Goal: Information Seeking & Learning: Learn about a topic

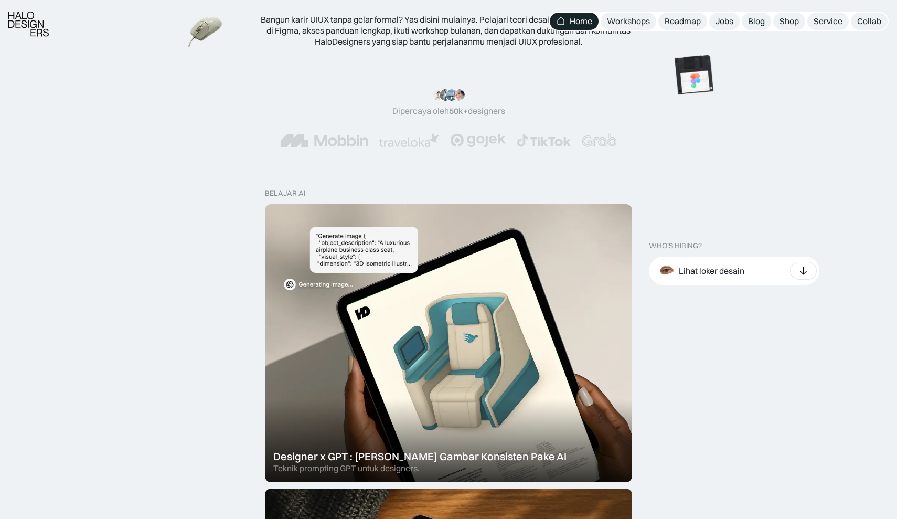
scroll to position [207, 0]
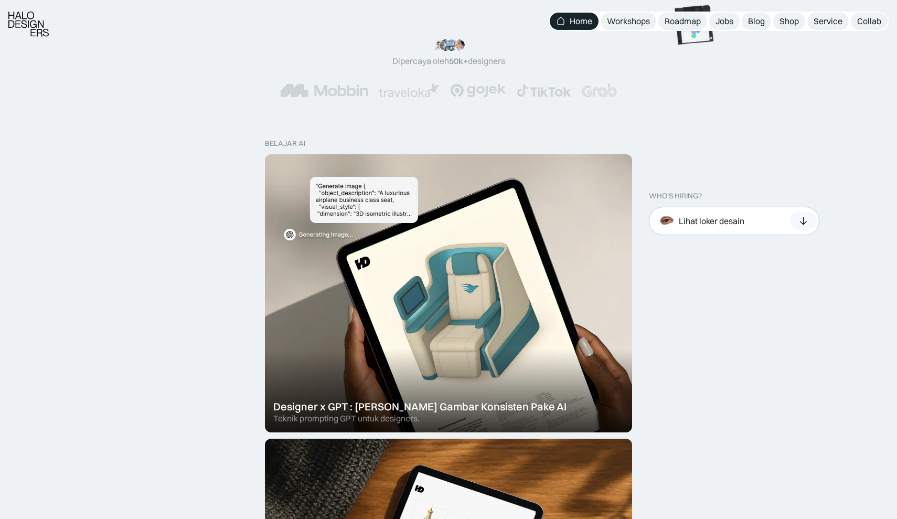
click at [807, 216] on icon at bounding box center [803, 221] width 11 height 10
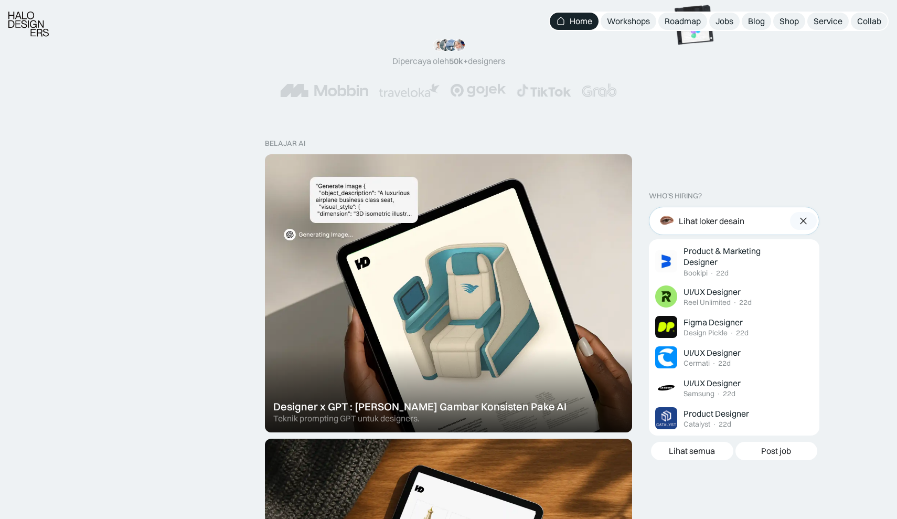
click at [803, 220] on img at bounding box center [803, 221] width 11 height 10
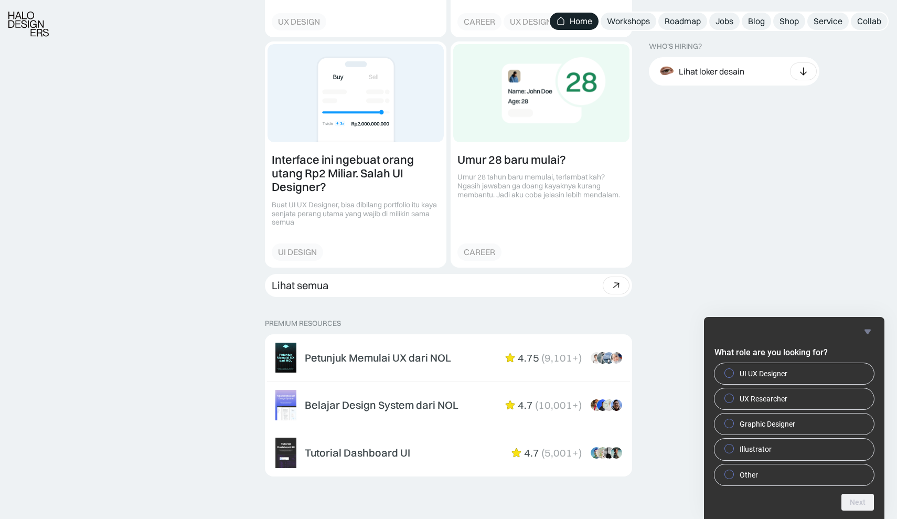
scroll to position [1392, 0]
click at [336, 192] on link at bounding box center [355, 153] width 180 height 225
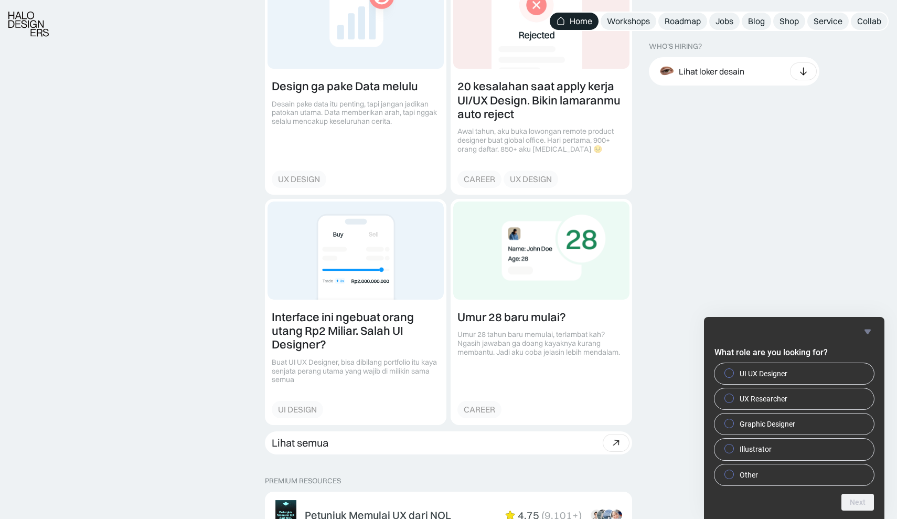
scroll to position [1243, 0]
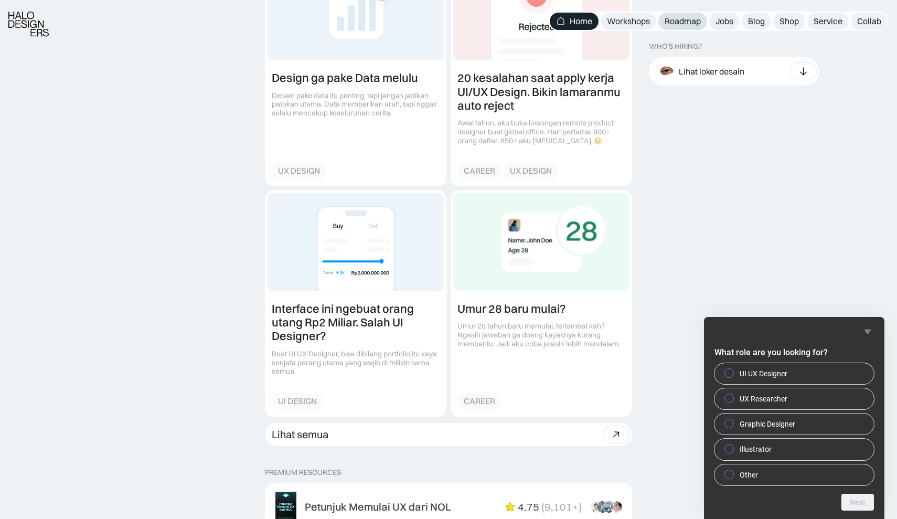
click at [682, 15] on link "Roadmap" at bounding box center [682, 21] width 49 height 17
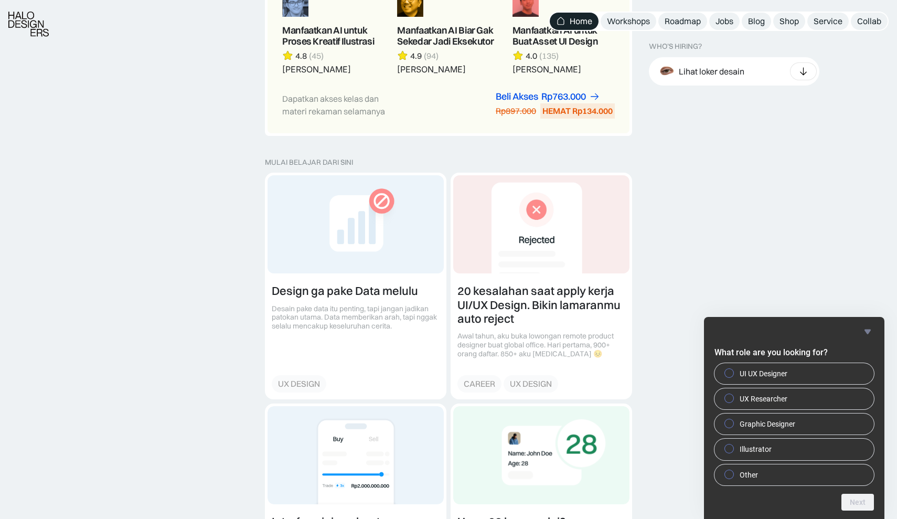
scroll to position [1036, 0]
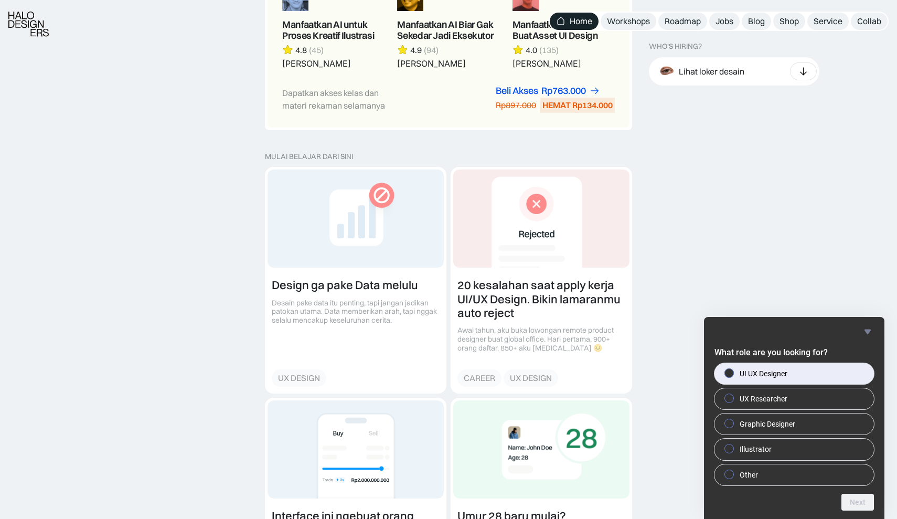
click at [785, 373] on span "UI UX Designer" at bounding box center [763, 373] width 48 height 10
click at [733, 373] on input "UI UX Designer" at bounding box center [729, 372] width 7 height 7
radio input "true"
click at [852, 498] on button "Next" at bounding box center [857, 501] width 33 height 17
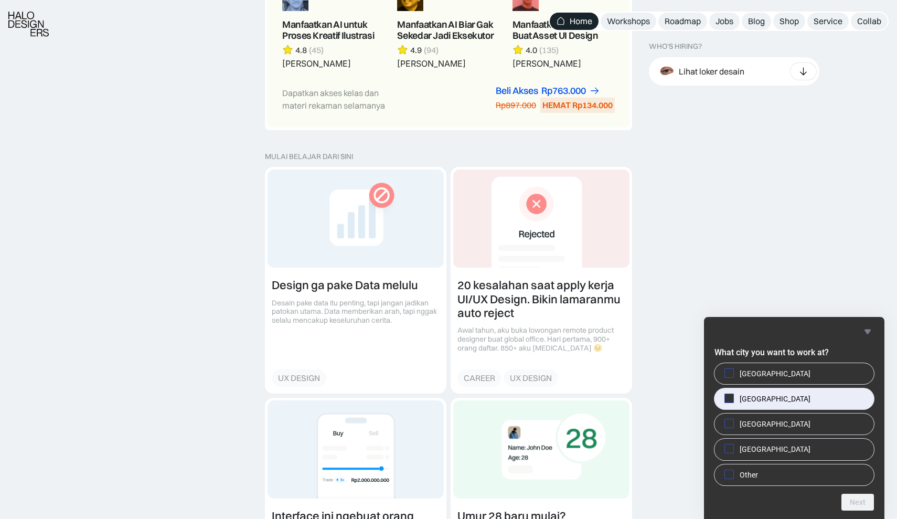
click at [787, 396] on label "Singapore" at bounding box center [793, 398] width 159 height 21
click at [733, 396] on input "Singapore" at bounding box center [729, 397] width 7 height 7
checkbox input "true"
click at [861, 500] on button "Next" at bounding box center [857, 501] width 33 height 17
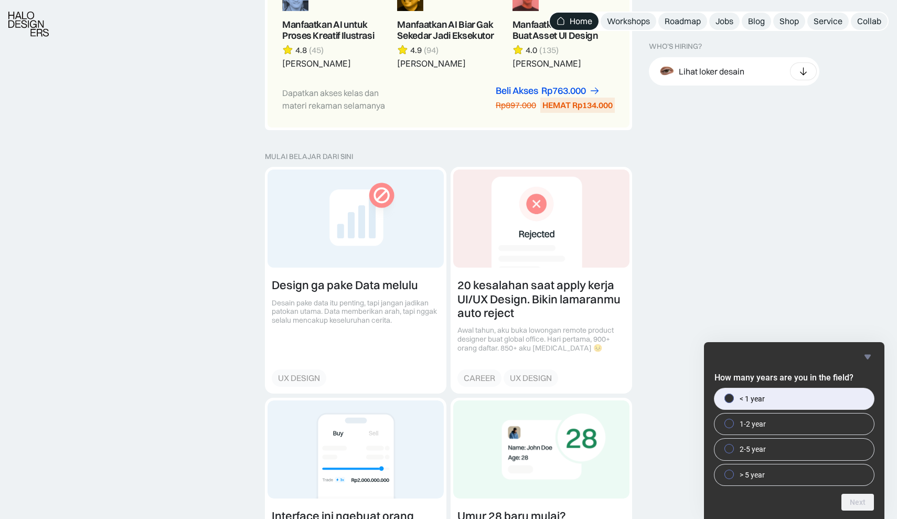
click at [807, 396] on label "< 1 year" at bounding box center [793, 398] width 159 height 21
click at [733, 396] on input "< 1 year" at bounding box center [729, 397] width 7 height 7
radio input "true"
click at [864, 502] on button "Next" at bounding box center [857, 501] width 33 height 17
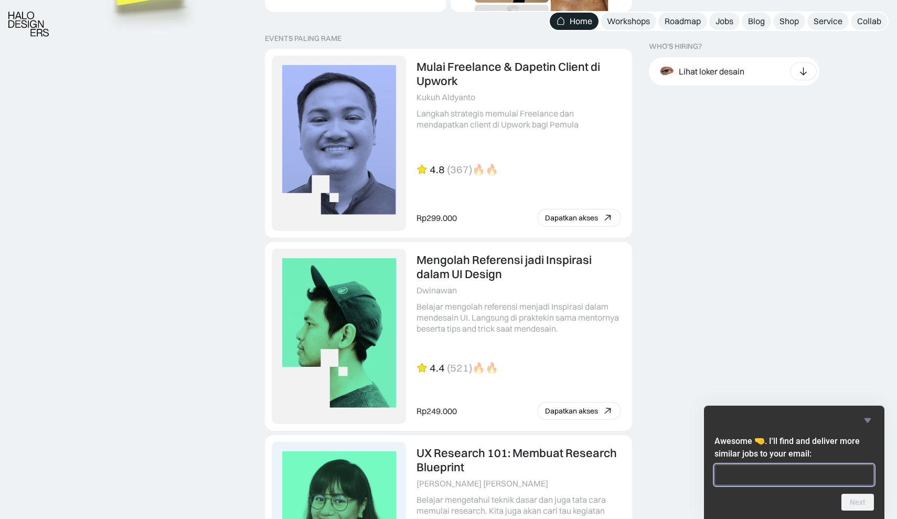
scroll to position [2223, 0]
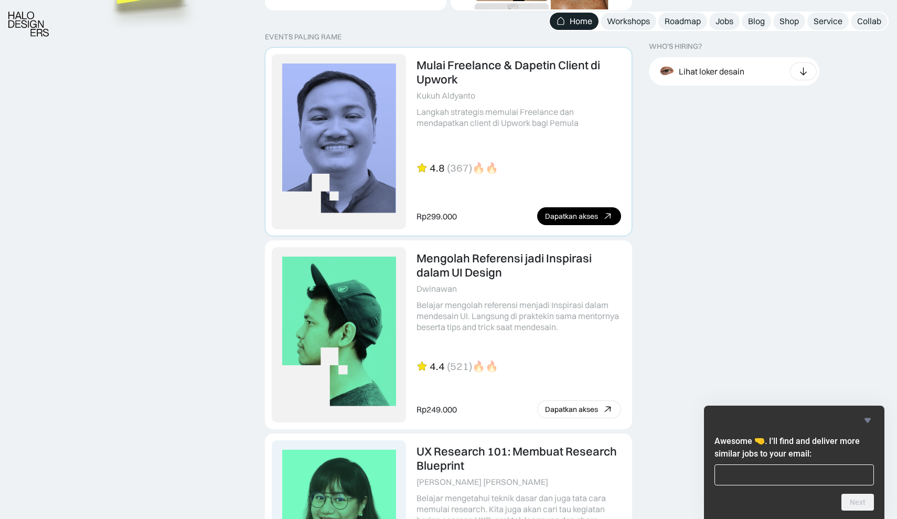
click at [588, 212] on div "Dapatkan akses" at bounding box center [571, 216] width 53 height 9
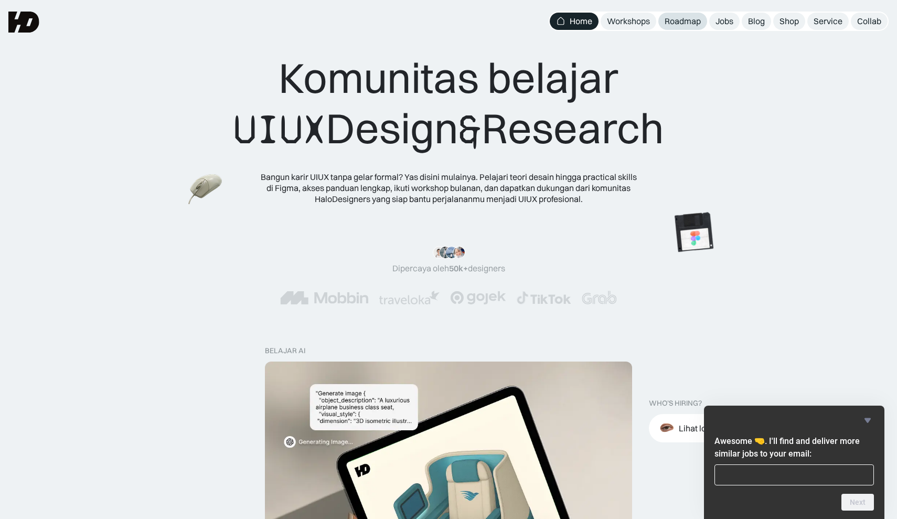
scroll to position [0, 0]
click at [627, 22] on div "Workshops" at bounding box center [628, 21] width 43 height 11
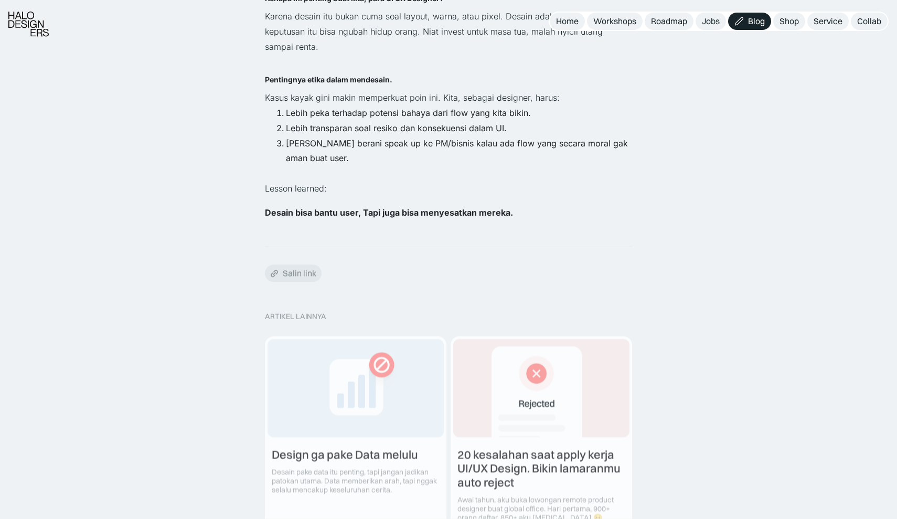
scroll to position [2186, 0]
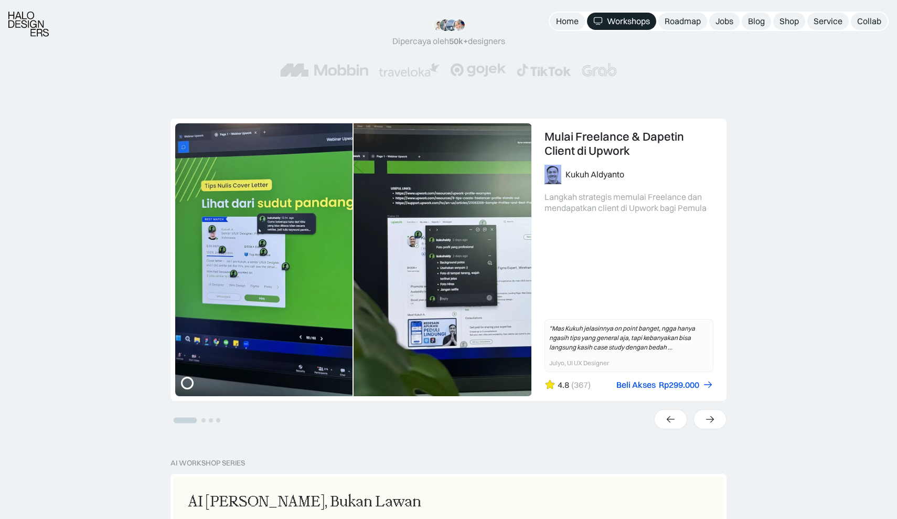
scroll to position [163, 0]
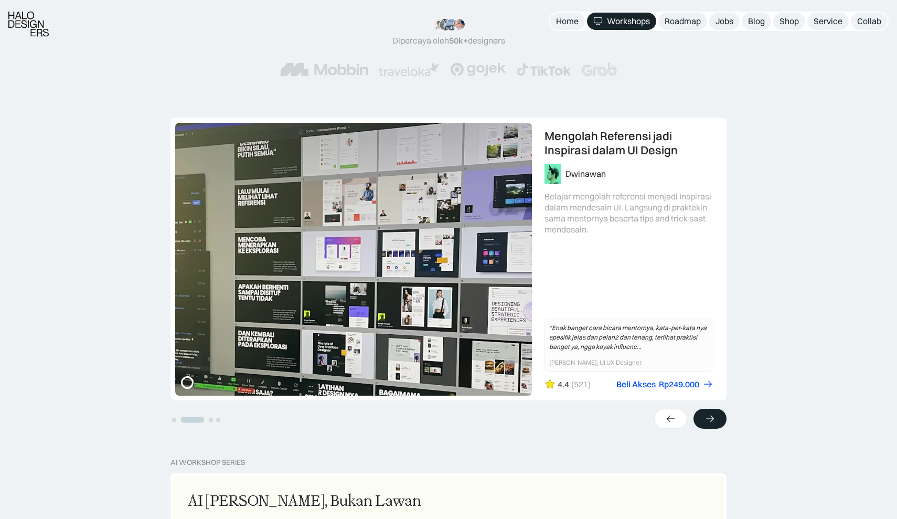
click at [713, 416] on icon at bounding box center [709, 418] width 11 height 10
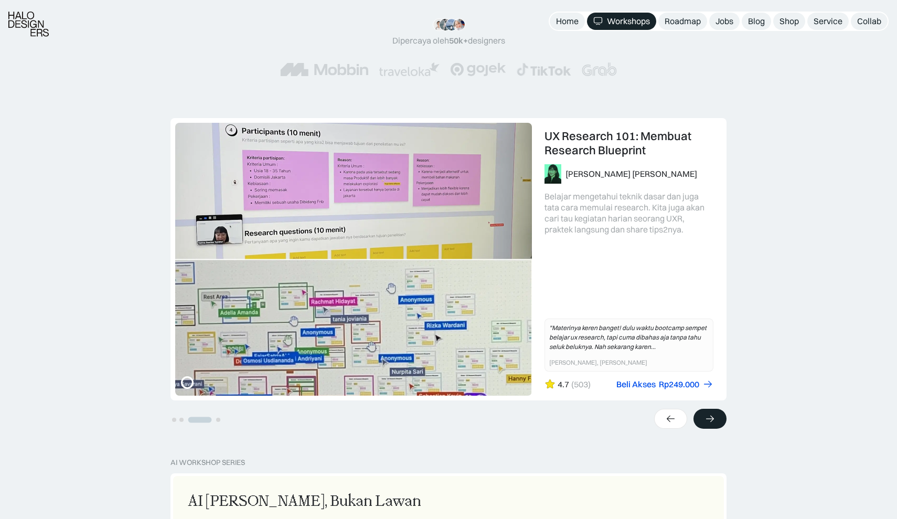
click at [697, 414] on div at bounding box center [709, 419] width 33 height 20
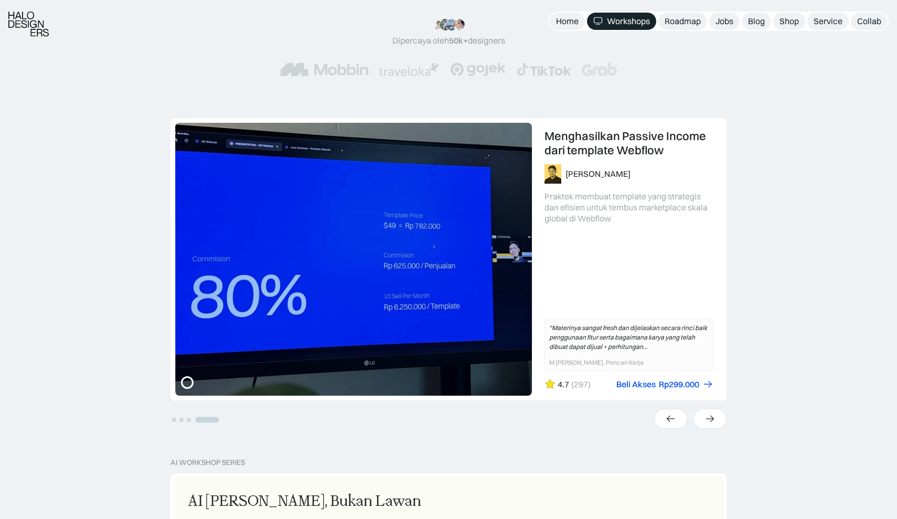
click at [707, 407] on div "UX Research 101: Membuat Research Blueprint Karina Resista Yunidwi Belajar meng…" at bounding box center [448, 273] width 556 height 310
click at [705, 420] on icon at bounding box center [709, 418] width 11 height 10
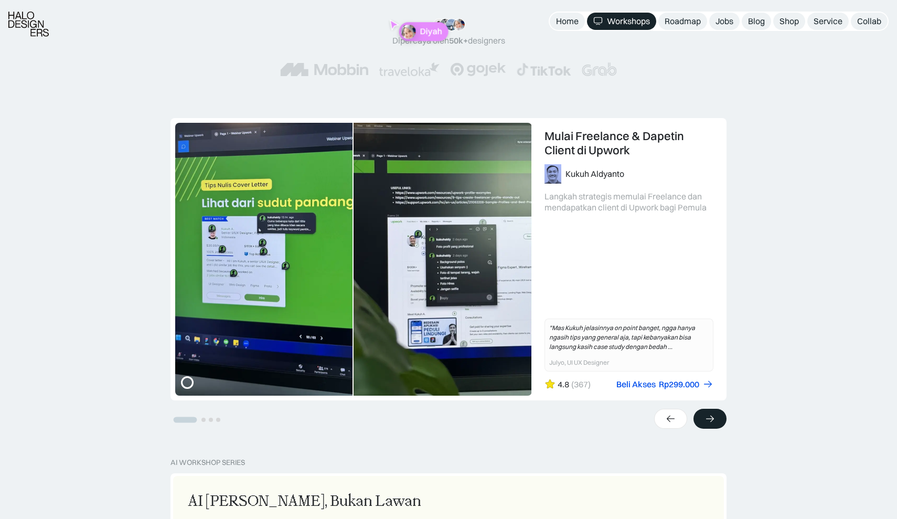
click at [705, 420] on icon at bounding box center [709, 418] width 11 height 10
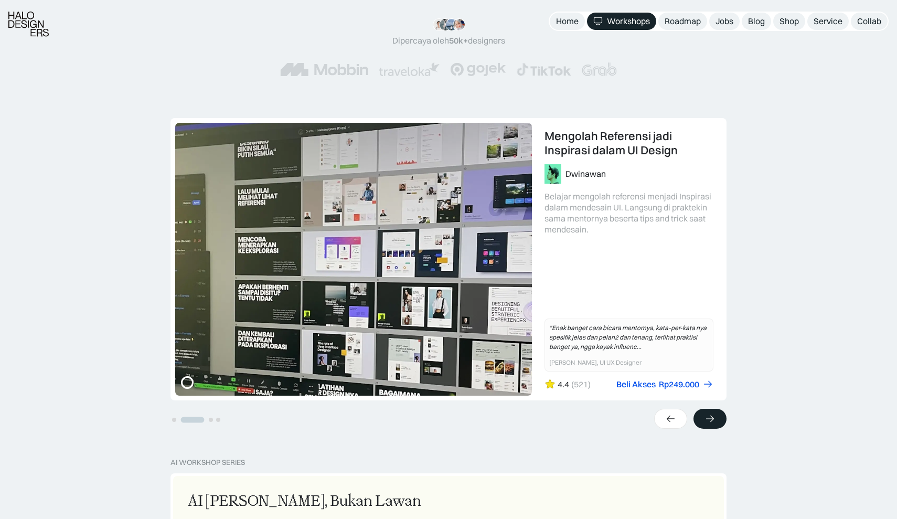
click at [707, 411] on div at bounding box center [709, 419] width 33 height 20
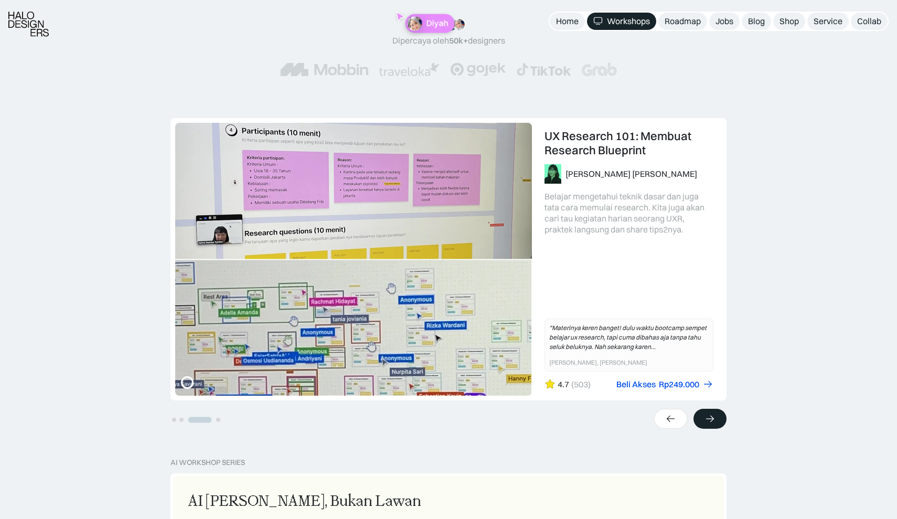
click at [707, 411] on div at bounding box center [709, 419] width 33 height 20
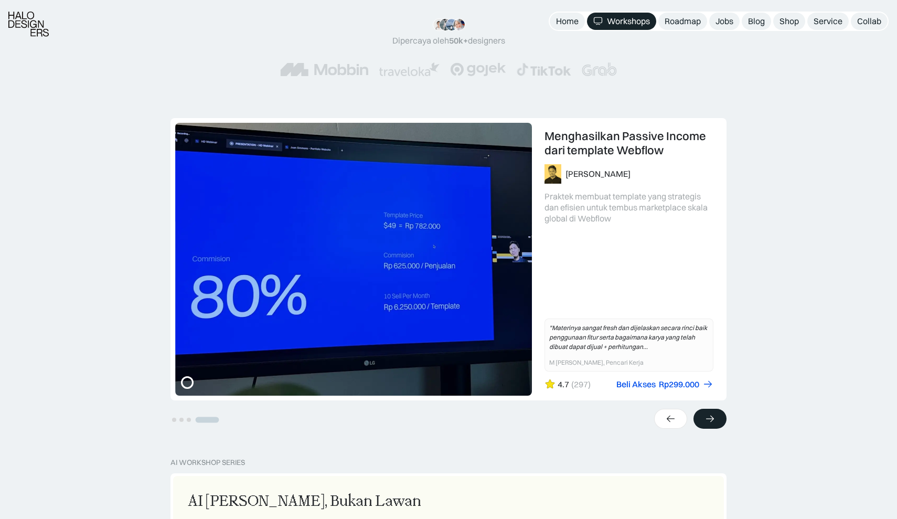
click at [713, 413] on icon at bounding box center [709, 418] width 11 height 10
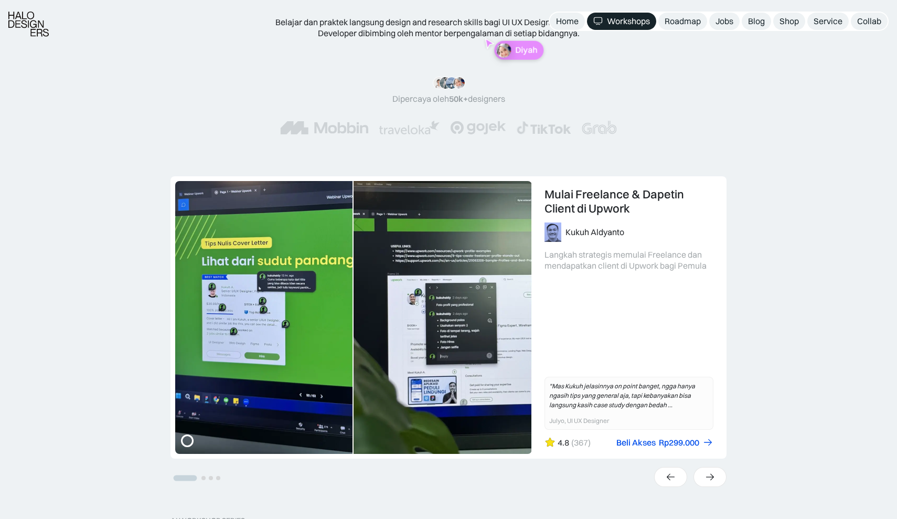
scroll to position [108, 0]
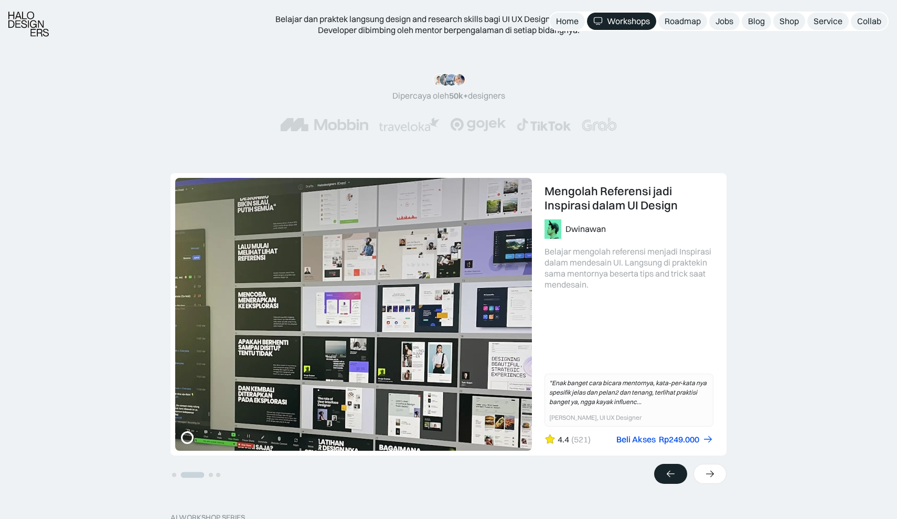
click at [664, 476] on div at bounding box center [670, 474] width 33 height 20
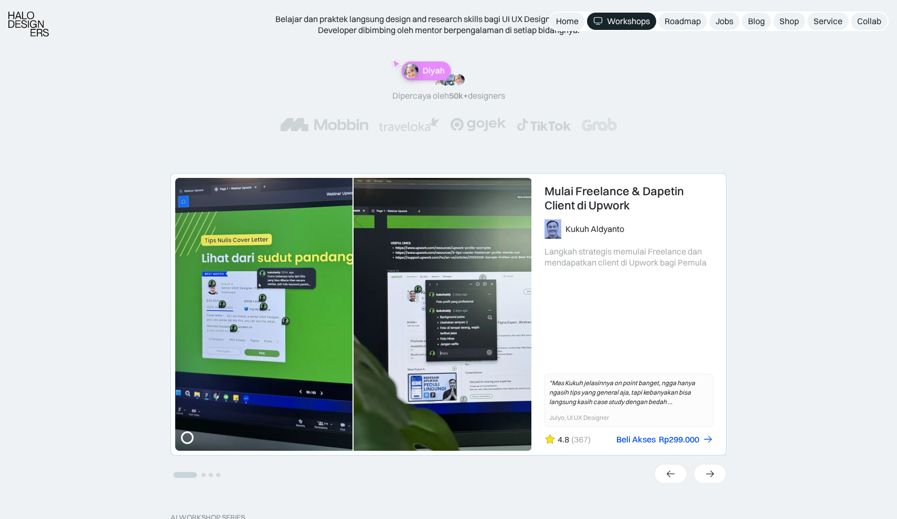
click at [670, 345] on link "1 of 4" at bounding box center [448, 314] width 555 height 281
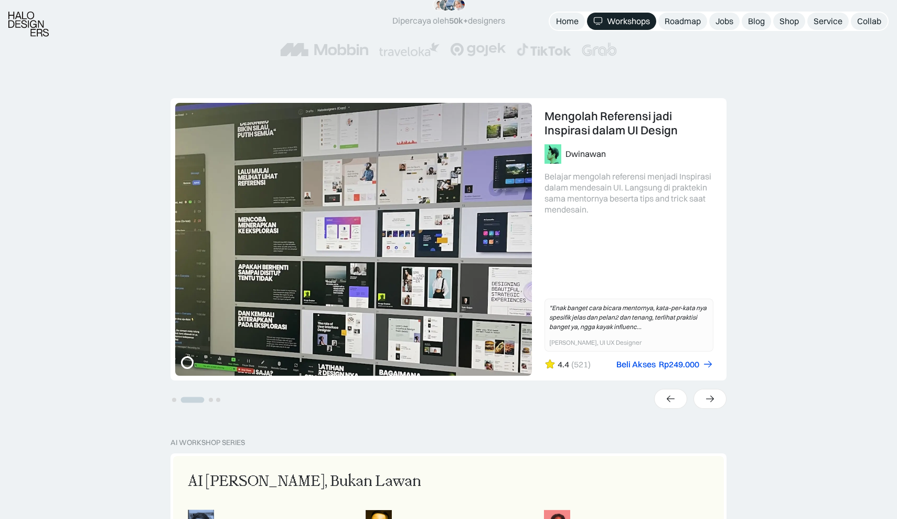
scroll to position [184, 0]
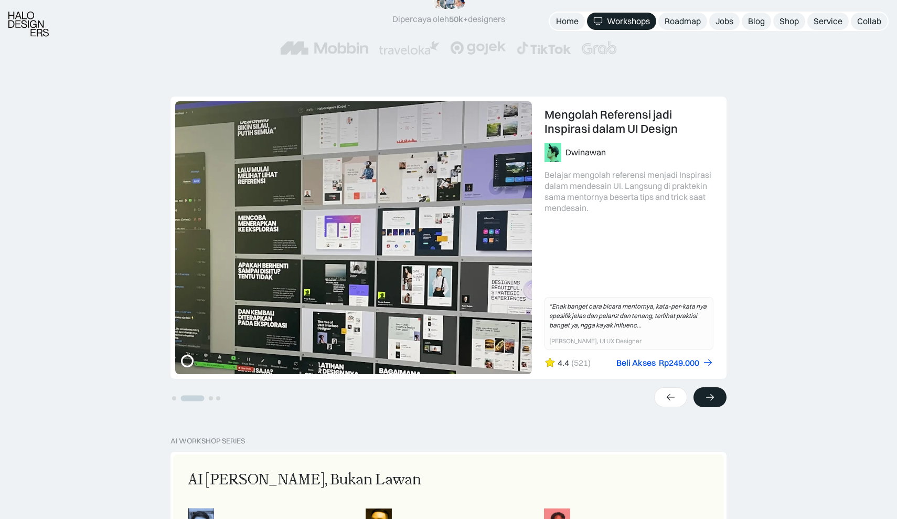
click at [708, 393] on icon at bounding box center [709, 397] width 11 height 10
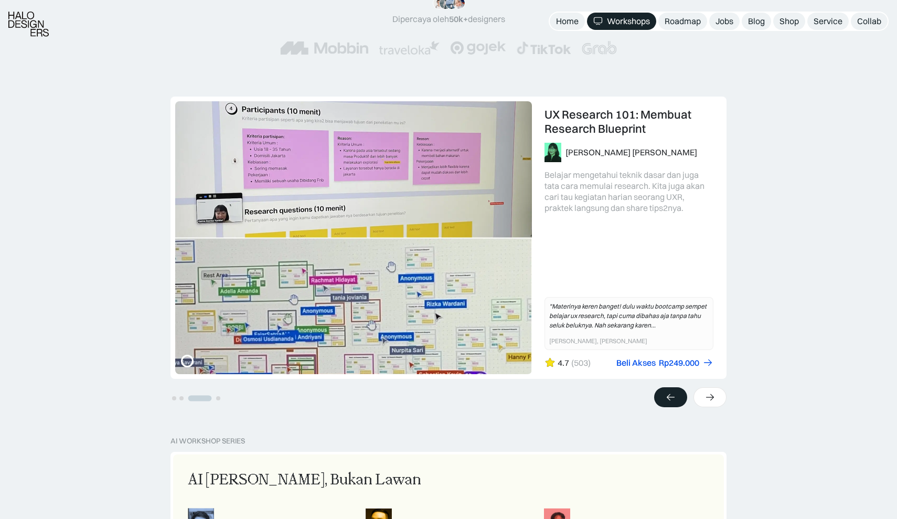
click at [663, 396] on div at bounding box center [670, 397] width 33 height 20
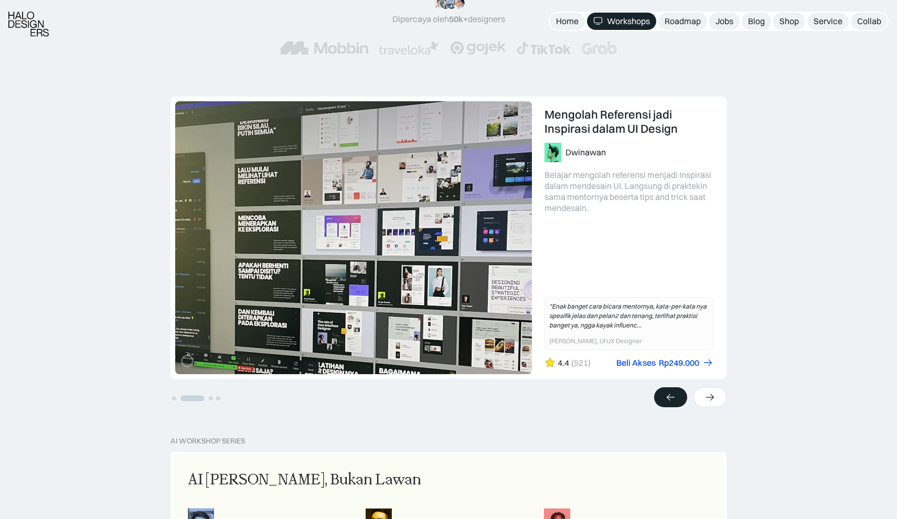
click at [663, 396] on div at bounding box center [670, 397] width 33 height 20
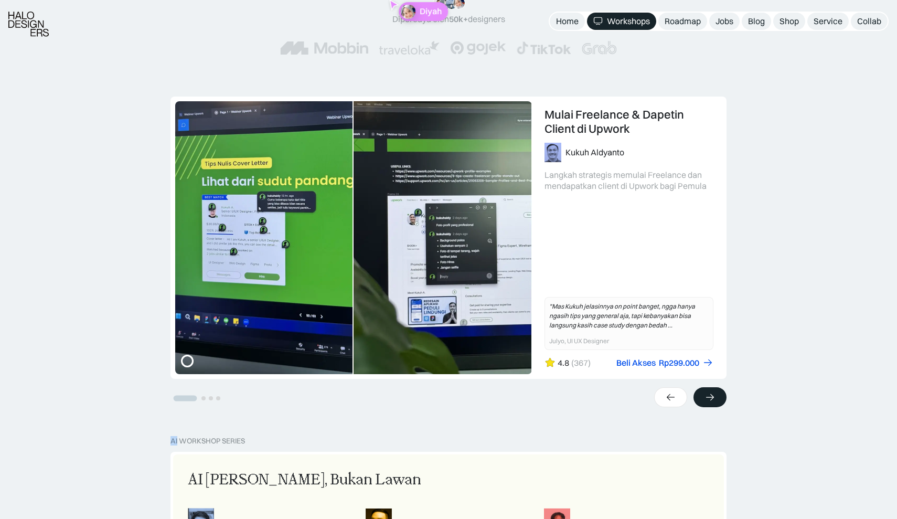
click at [714, 396] on icon at bounding box center [709, 397] width 11 height 10
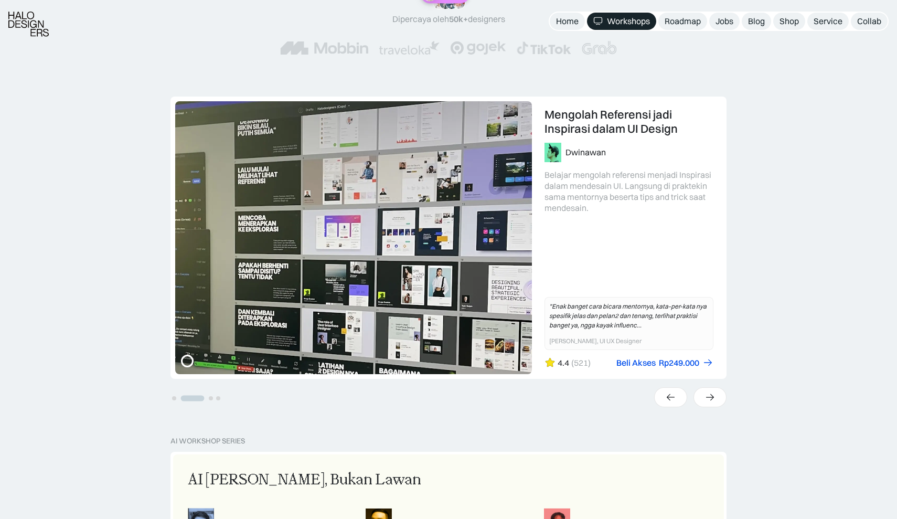
click at [668, 406] on div "UX Research 101: Membuat Research Blueprint Karina Resista Yunidwi Belajar meng…" at bounding box center [448, 266] width 897 height 340
click at [660, 393] on div at bounding box center [670, 397] width 33 height 20
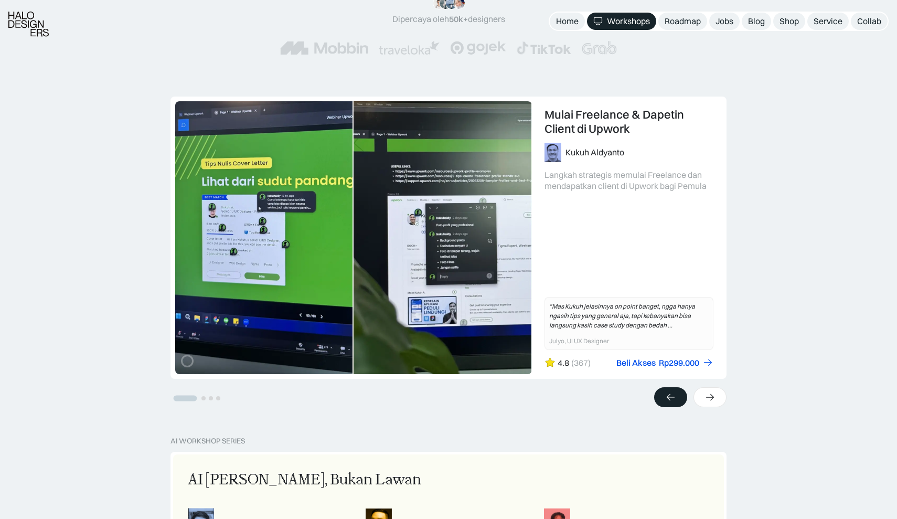
click at [660, 393] on div at bounding box center [670, 397] width 33 height 20
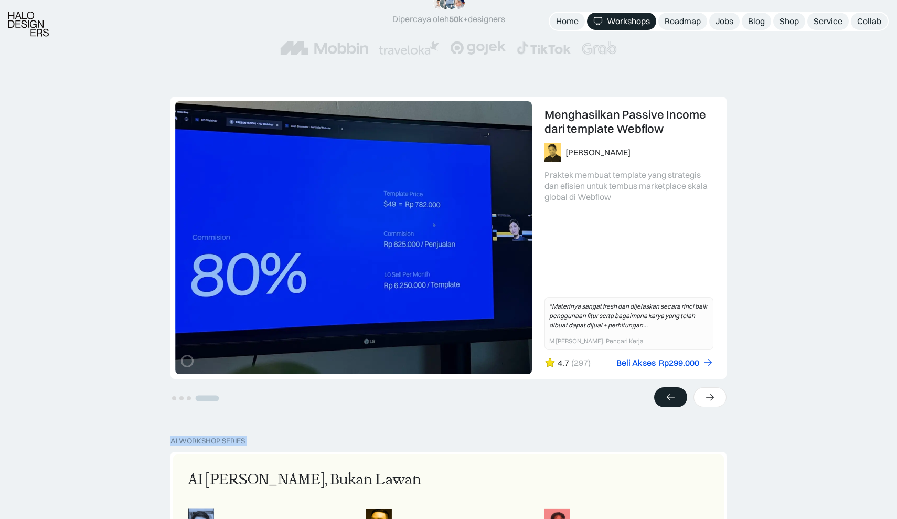
click at [660, 393] on div at bounding box center [670, 397] width 33 height 20
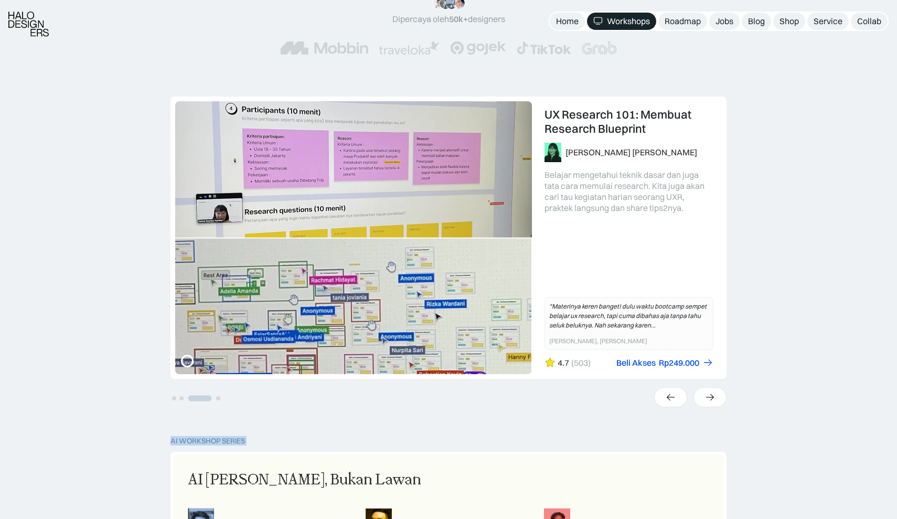
click at [795, 388] on div "UX Research 101: Membuat Research Blueprint Karina Resista Yunidwi Belajar meng…" at bounding box center [448, 266] width 897 height 340
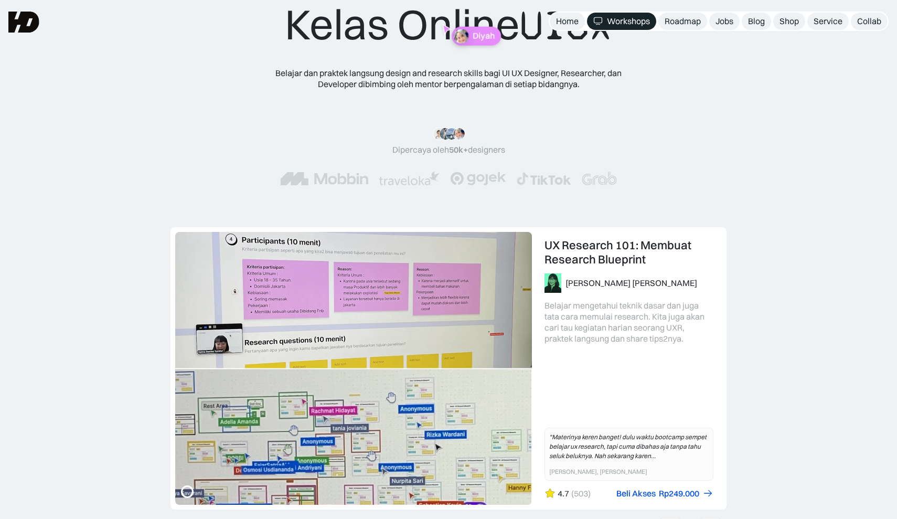
scroll to position [51, 0]
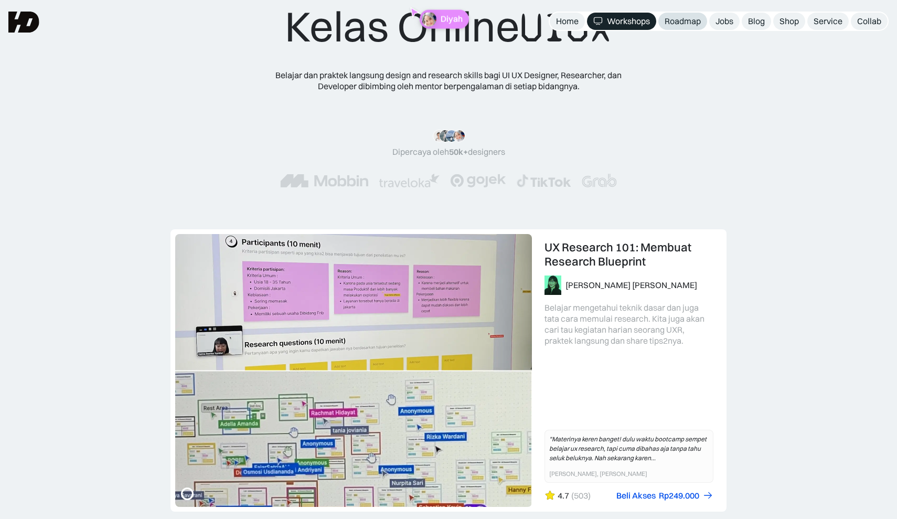
click at [689, 19] on div "Roadmap" at bounding box center [682, 21] width 36 height 11
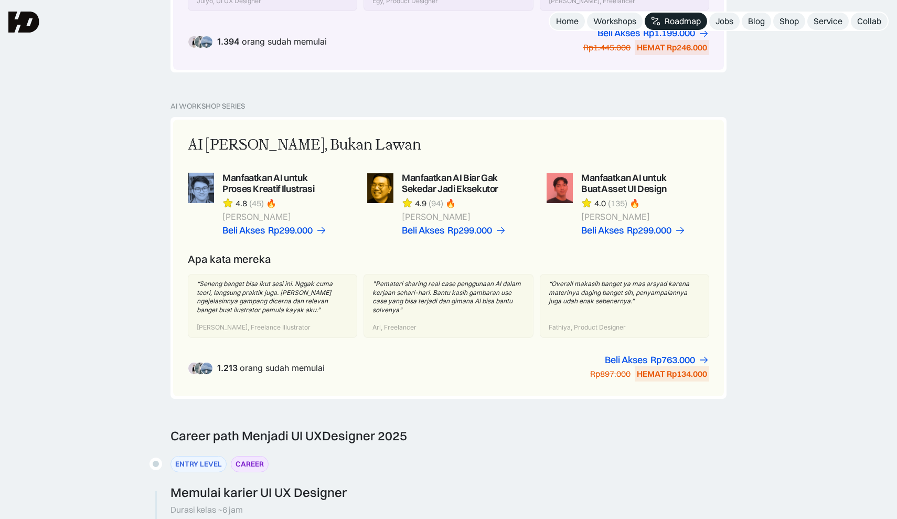
scroll to position [649, 0]
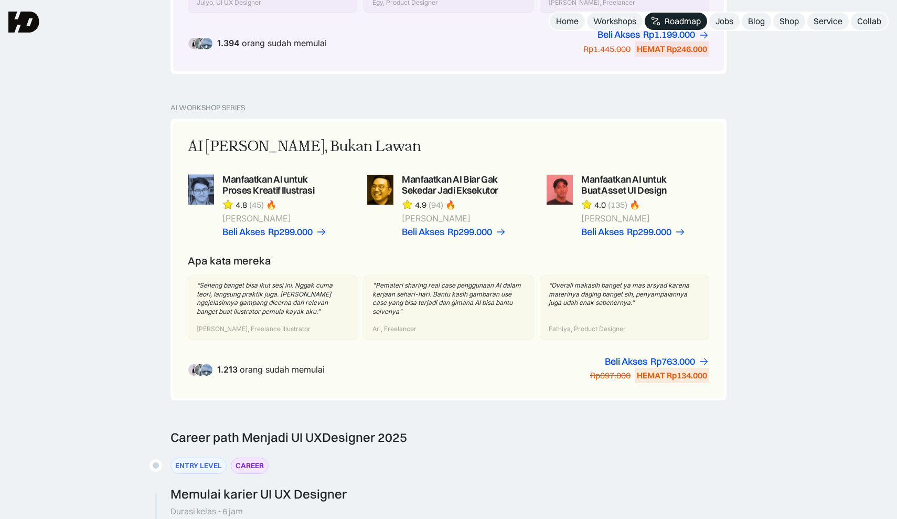
click at [755, 174] on div "AI Workshop Series AI Adalah Teman, Bukan Lawan Manfaatkan AI untuk Proses Krea…" at bounding box center [448, 266] width 897 height 326
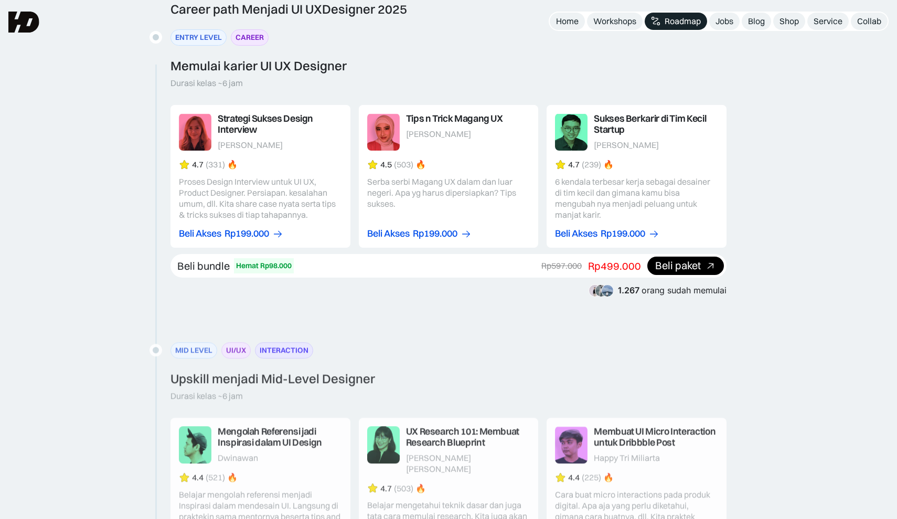
scroll to position [1077, 0]
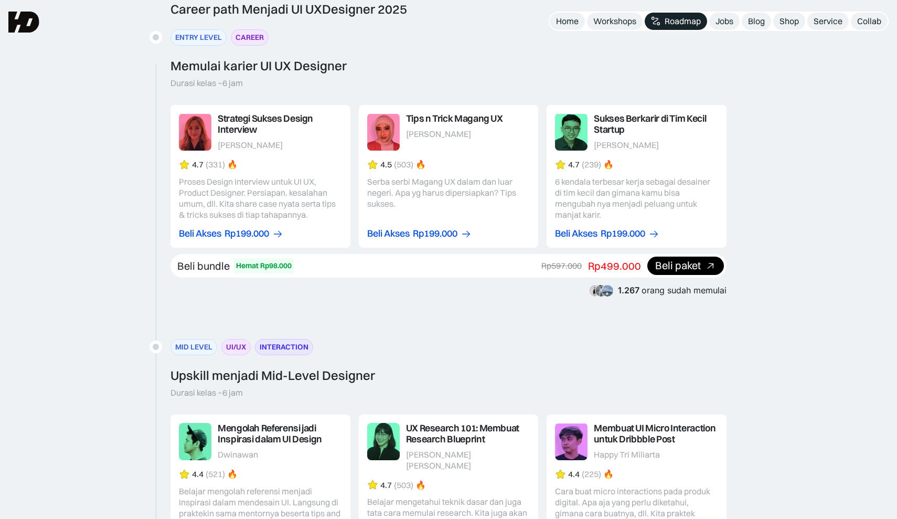
click at [387, 110] on link at bounding box center [449, 176] width 180 height 143
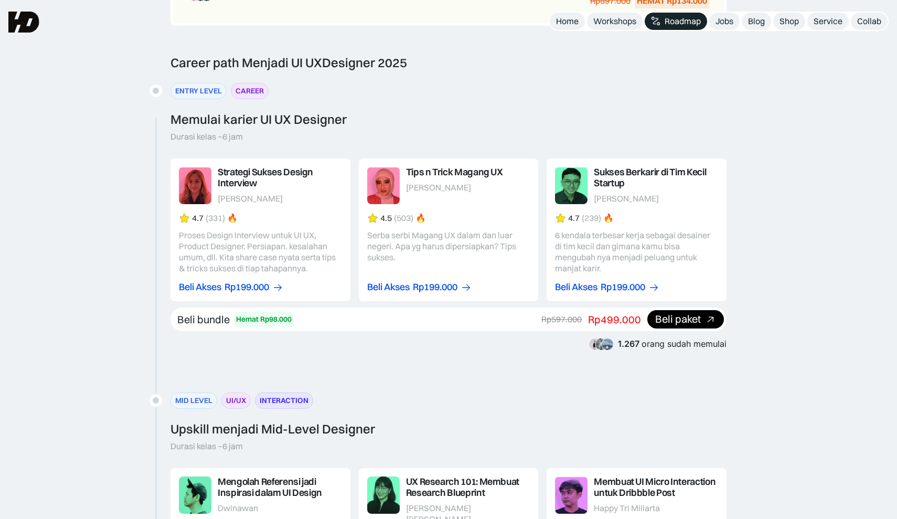
scroll to position [1018, 0]
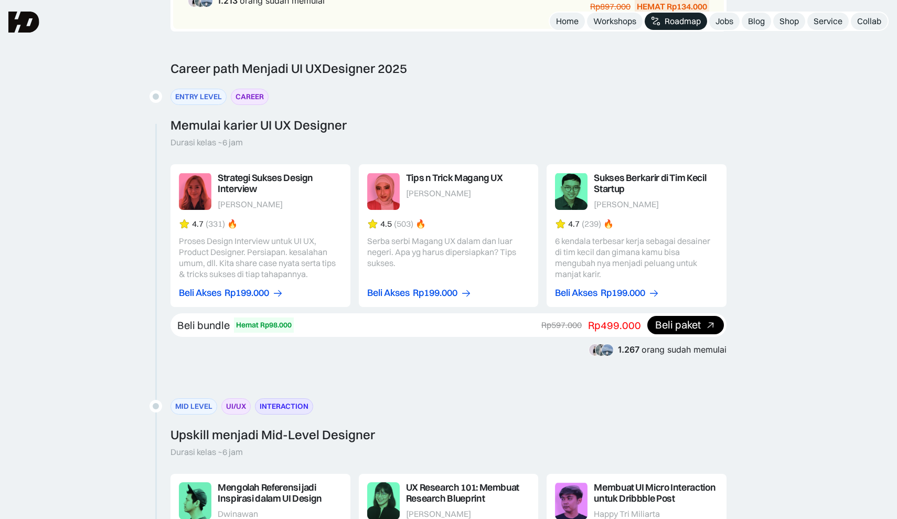
click at [239, 168] on link at bounding box center [260, 235] width 180 height 143
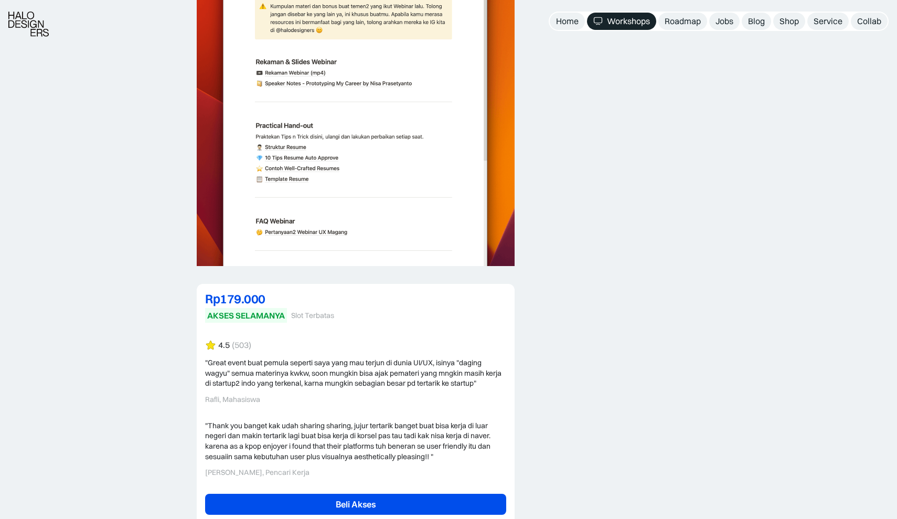
scroll to position [2083, 0]
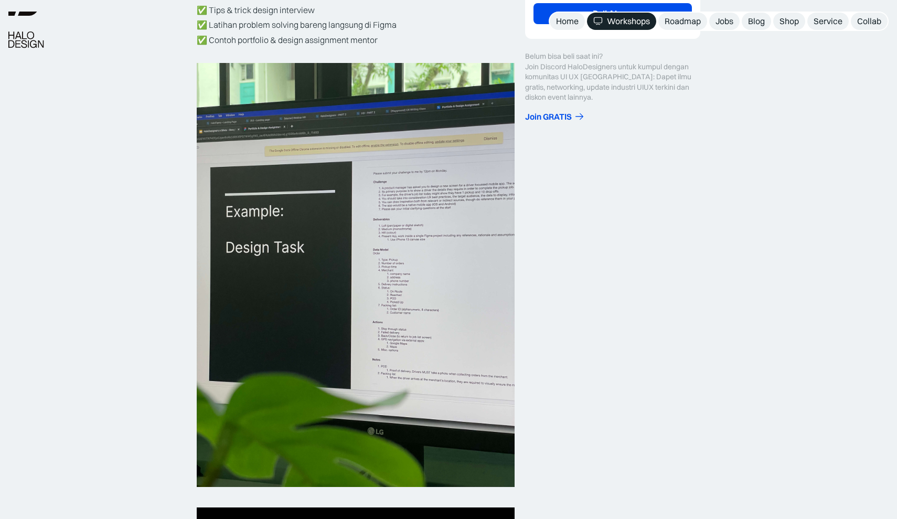
scroll to position [259, 0]
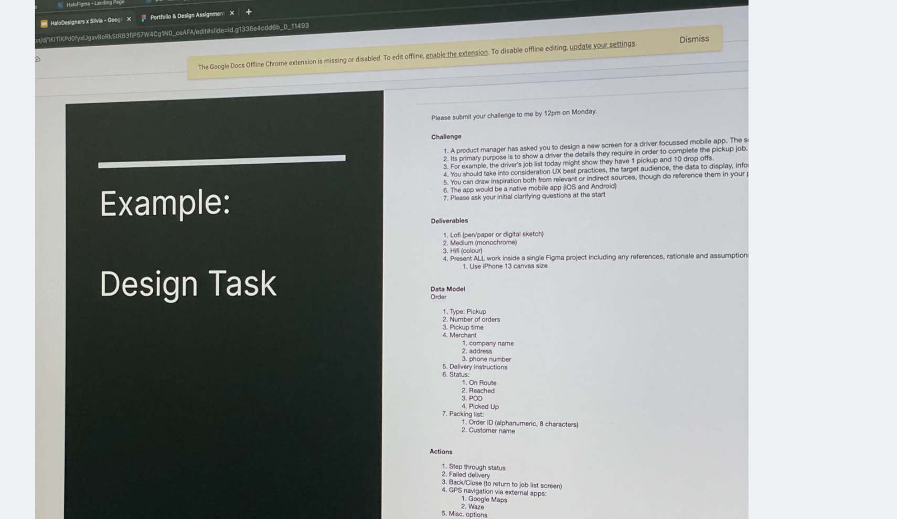
drag, startPoint x: 201, startPoint y: 61, endPoint x: 270, endPoint y: 82, distance: 72.3
click at [279, 230] on img at bounding box center [356, 442] width 318 height 424
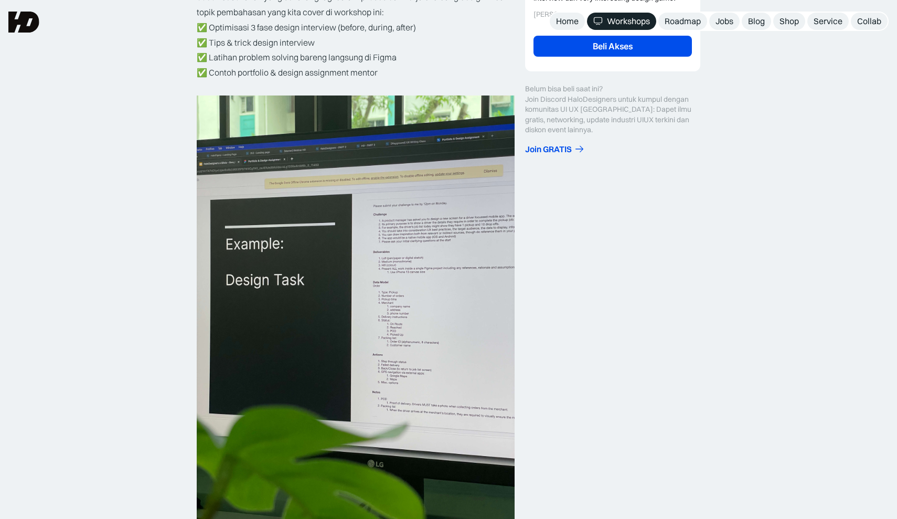
scroll to position [384, 0]
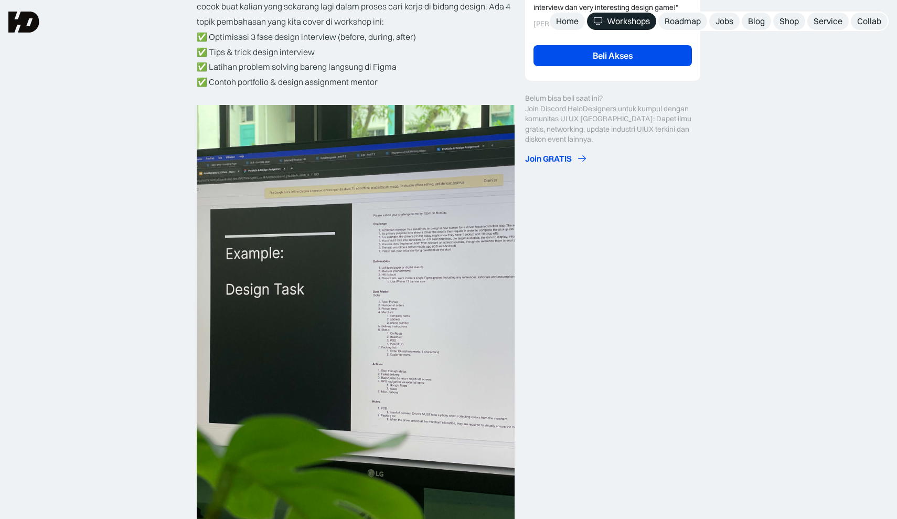
click at [570, 154] on div "Join GRATIS" at bounding box center [548, 158] width 47 height 11
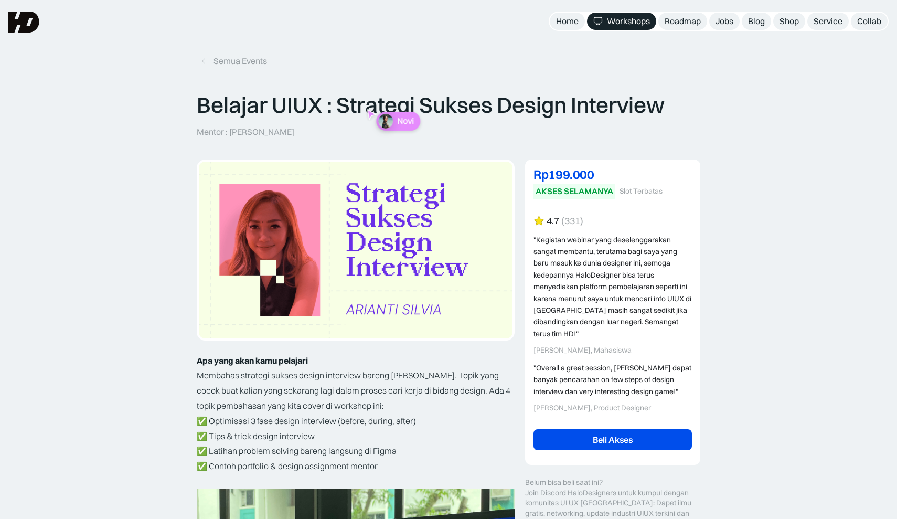
scroll to position [0, 0]
click at [25, 22] on img at bounding box center [23, 22] width 31 height 21
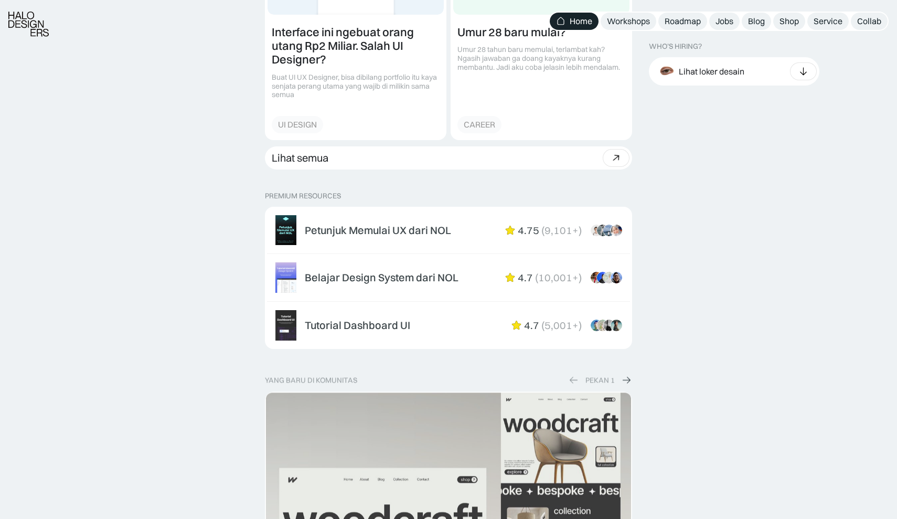
scroll to position [1539, 0]
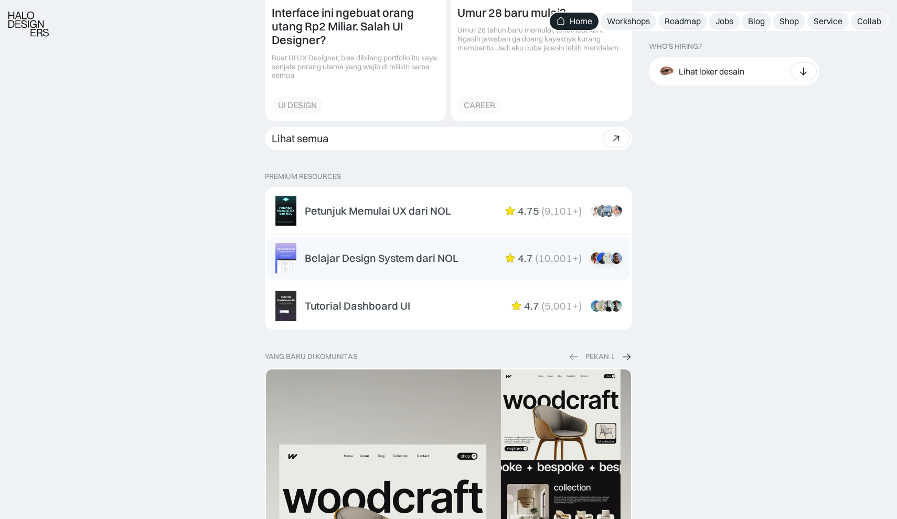
click at [348, 252] on div "Belajar Design System dari NOL" at bounding box center [382, 258] width 154 height 13
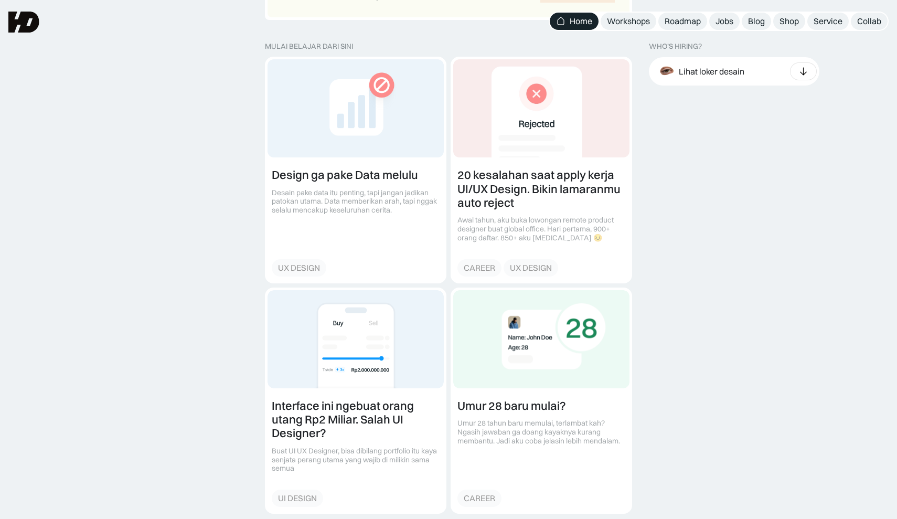
scroll to position [1140, 0]
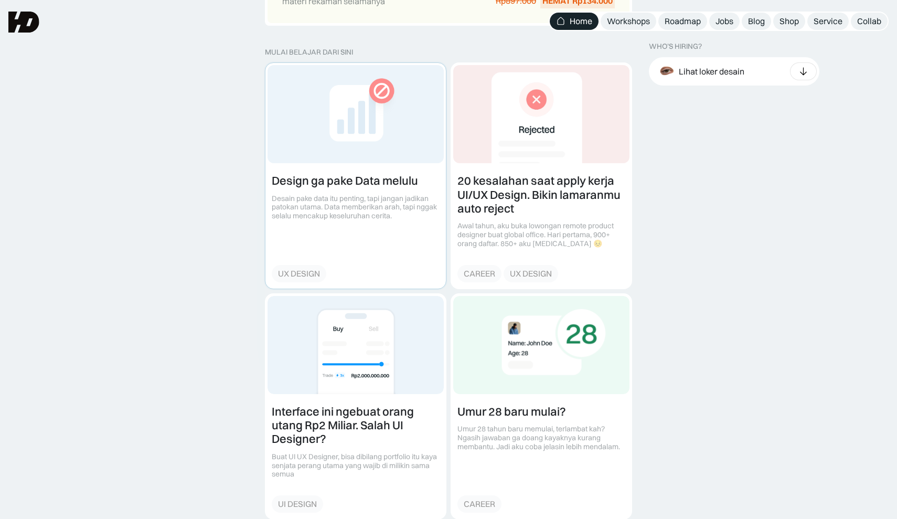
click at [334, 199] on link at bounding box center [355, 175] width 180 height 225
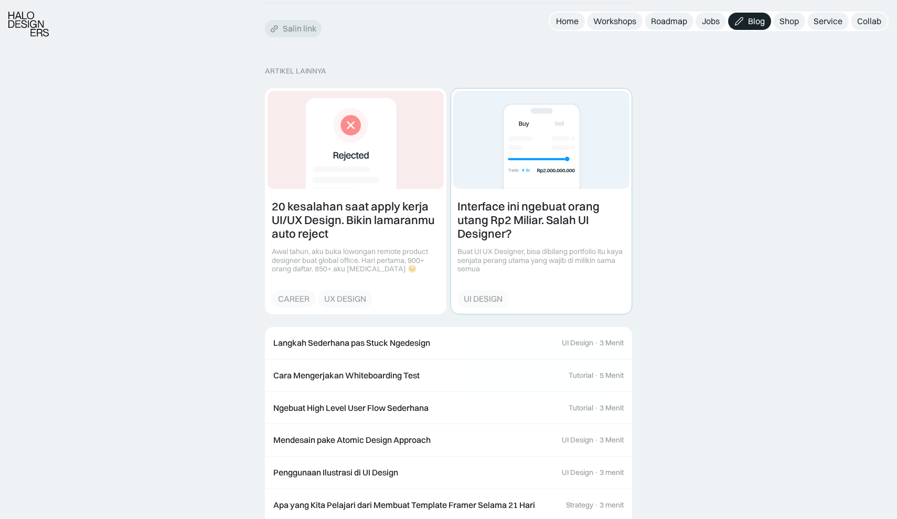
scroll to position [1022, 0]
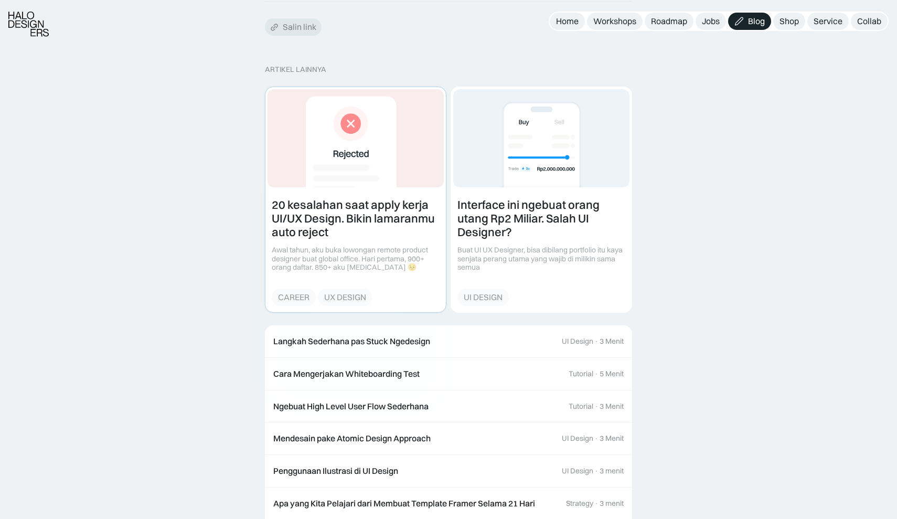
click at [362, 195] on link at bounding box center [355, 199] width 180 height 225
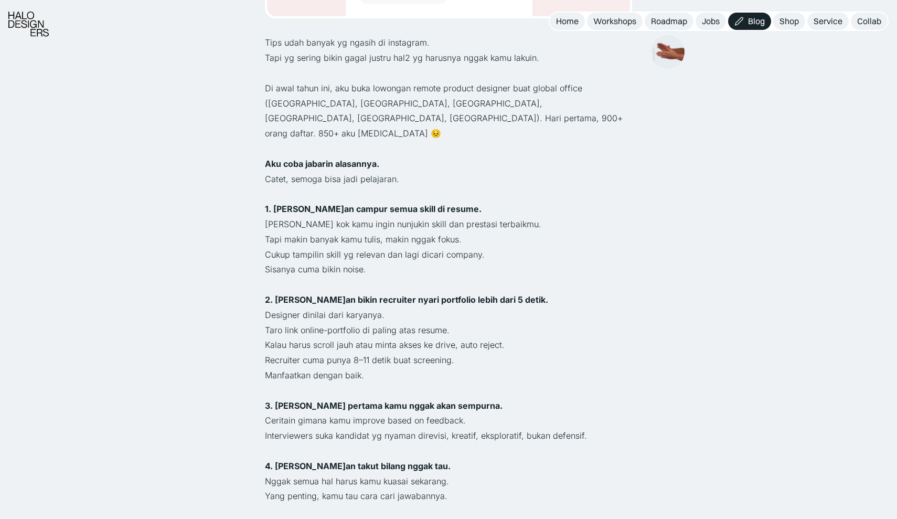
scroll to position [405, 0]
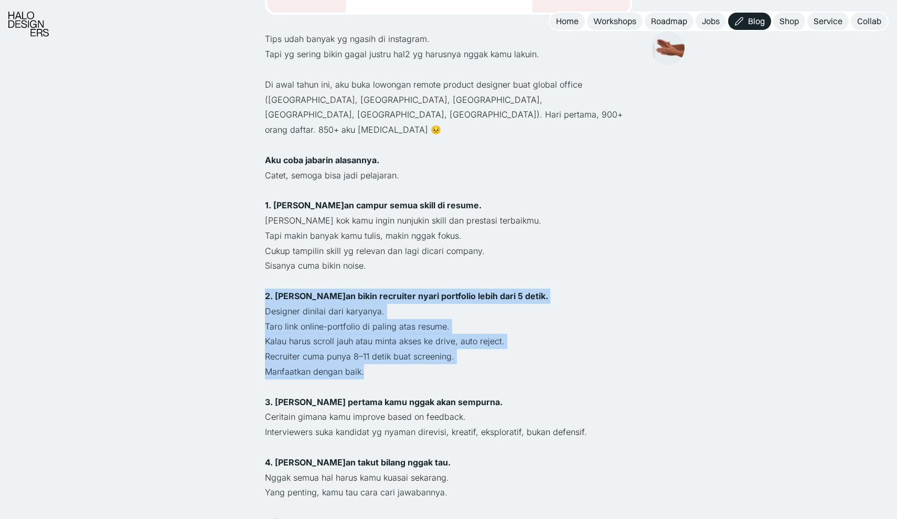
drag, startPoint x: 266, startPoint y: 255, endPoint x: 375, endPoint y: 330, distance: 131.6
click at [375, 364] on p "Manfaatkan dengan baik." at bounding box center [448, 371] width 367 height 15
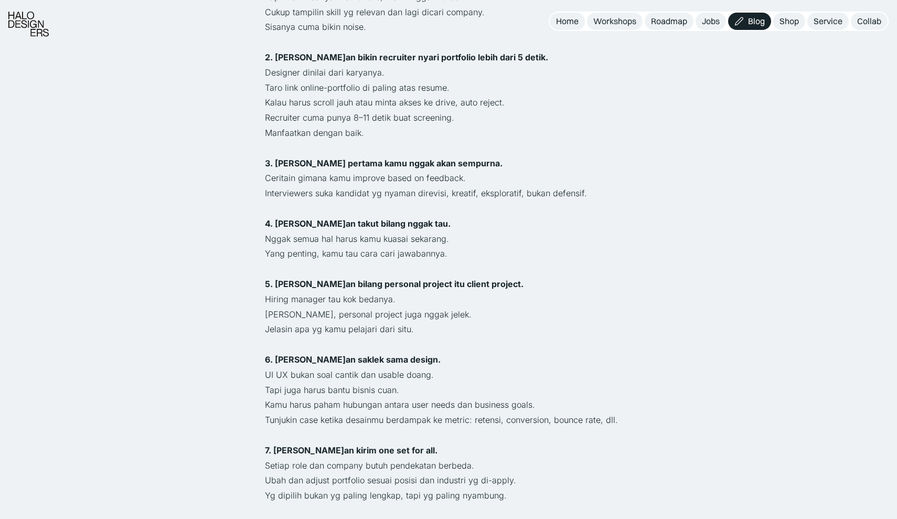
scroll to position [645, 0]
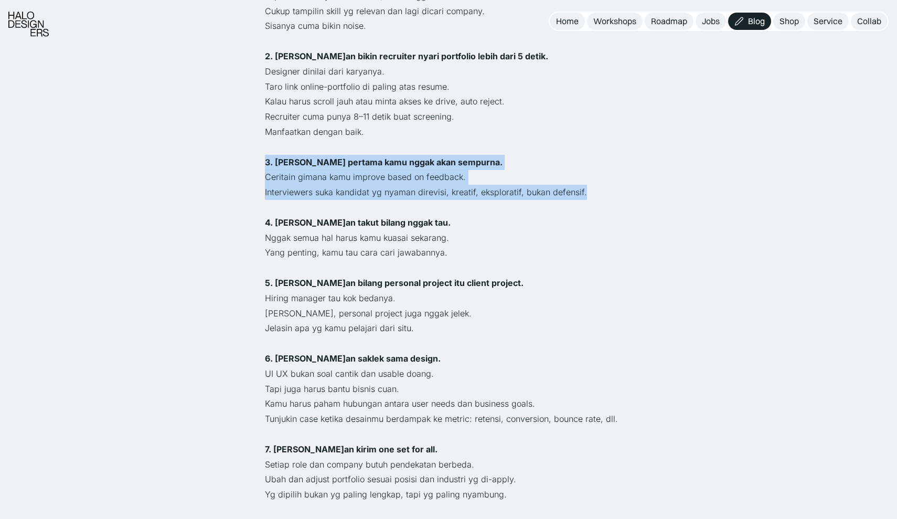
drag, startPoint x: 265, startPoint y: 121, endPoint x: 586, endPoint y: 151, distance: 322.3
click at [586, 151] on div "Tips udah banyak yg ngasih di instagram. Tapi yg sering bikin gagal justru hal2…" at bounding box center [448, 411] width 367 height 1238
click at [604, 200] on p "‍" at bounding box center [448, 207] width 367 height 15
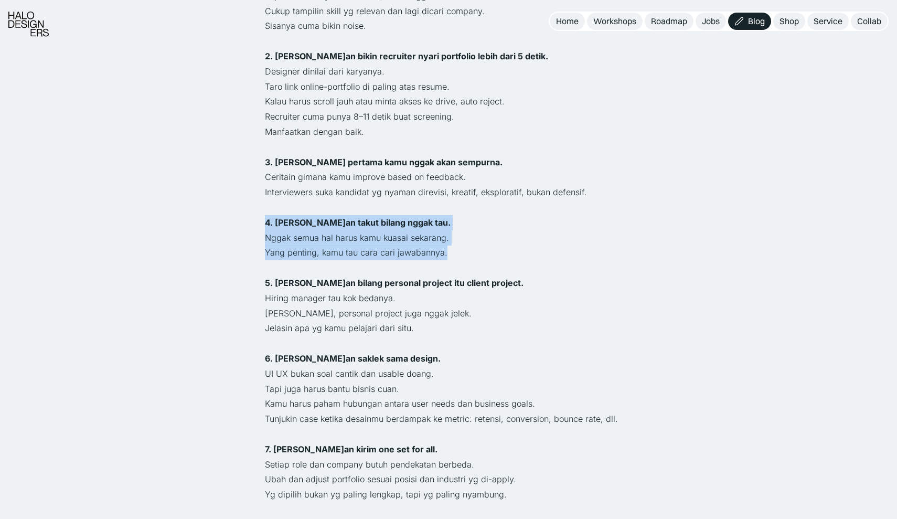
drag, startPoint x: 265, startPoint y: 182, endPoint x: 457, endPoint y: 209, distance: 193.8
click at [457, 209] on div "Tips udah banyak yg ngasih di instagram. Tapi yg sering bikin gagal justru hal2…" at bounding box center [448, 411] width 367 height 1238
click at [457, 245] on p "Yang penting, kamu tau cara cari jawabannya." at bounding box center [448, 252] width 367 height 15
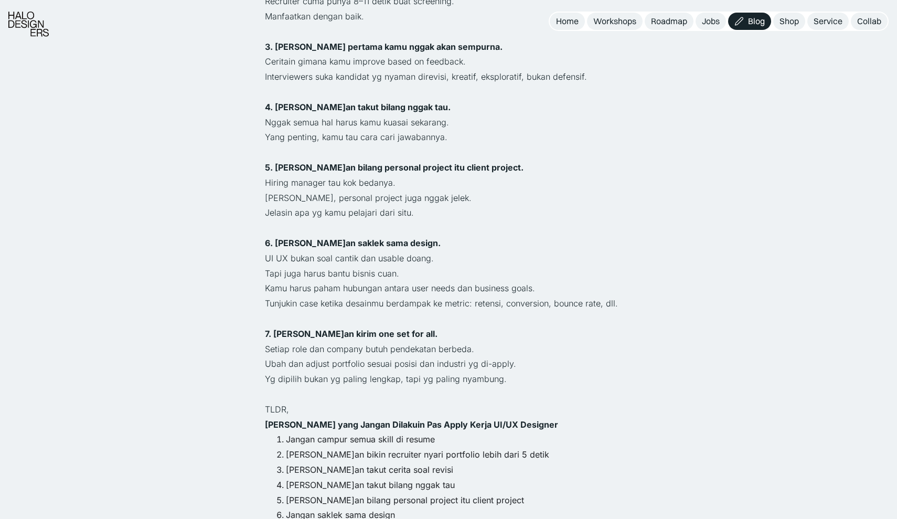
scroll to position [774, 0]
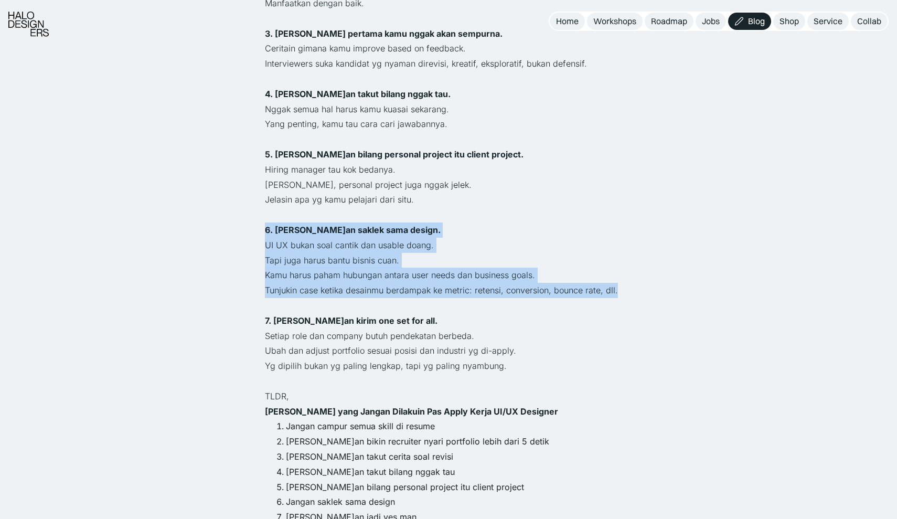
drag, startPoint x: 266, startPoint y: 182, endPoint x: 637, endPoint y: 235, distance: 374.6
click at [596, 358] on p "Yg dipilih bukan yg paling lengkap, tapi yg paling nyambung." at bounding box center [448, 365] width 367 height 15
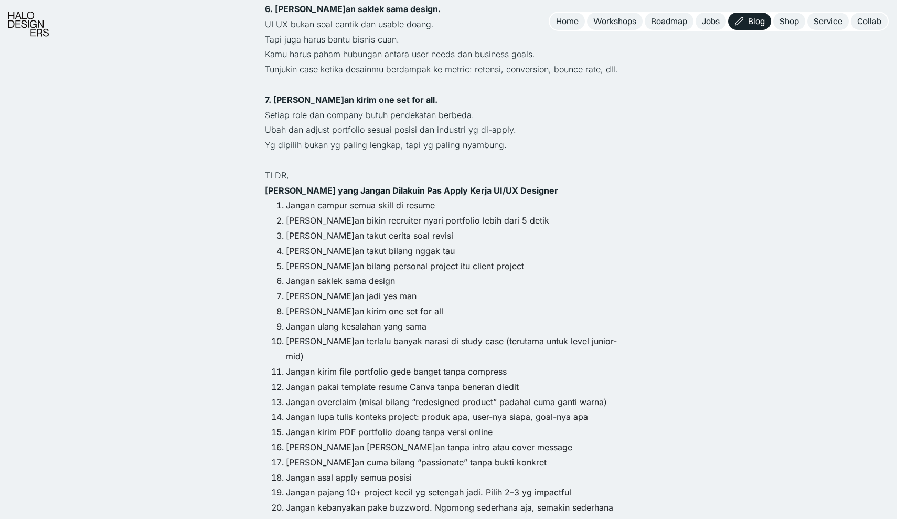
scroll to position [995, 0]
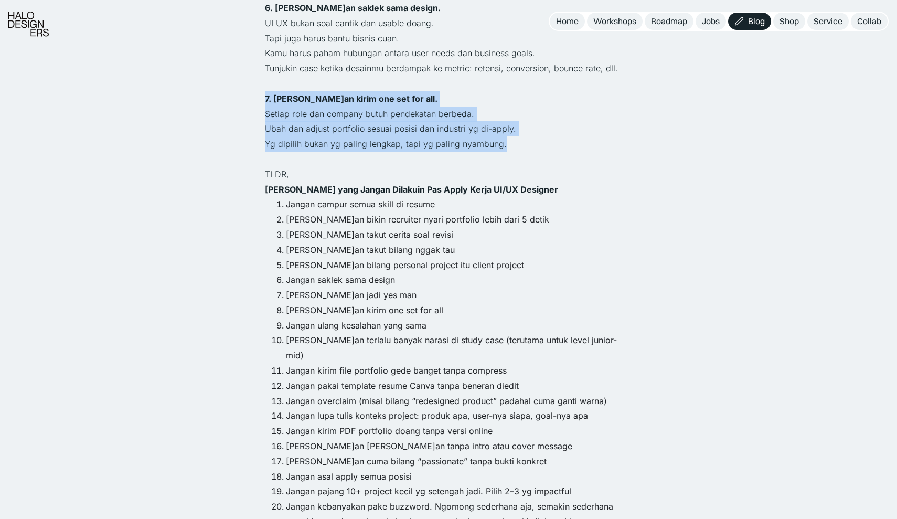
drag, startPoint x: 265, startPoint y: 50, endPoint x: 525, endPoint y: 95, distance: 263.5
click at [525, 95] on div "Tips udah banyak yg ngasih di instagram. Tapi yg sering bikin gagal justru hal2…" at bounding box center [448, 60] width 367 height 1238
click at [525, 136] on p "Yg dipilih bukan yg paling lengkap, tapi yg paling nyambung." at bounding box center [448, 143] width 367 height 15
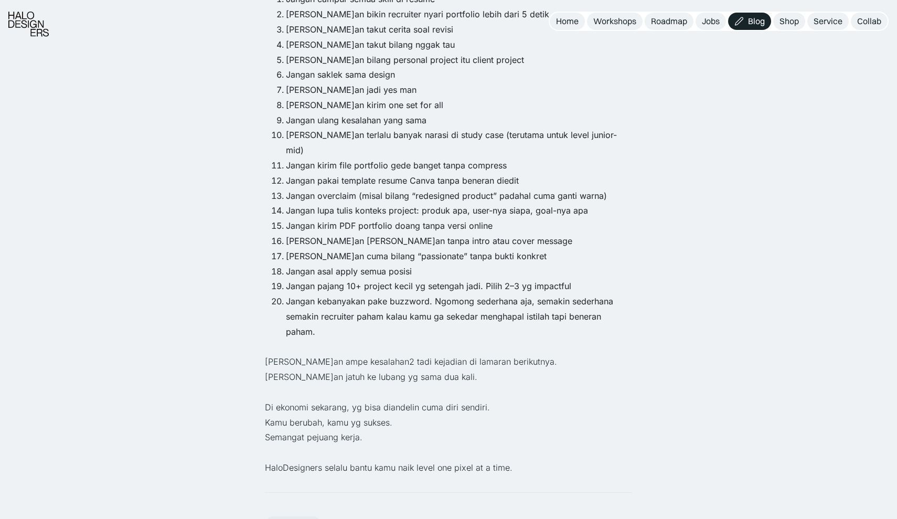
scroll to position [1203, 0]
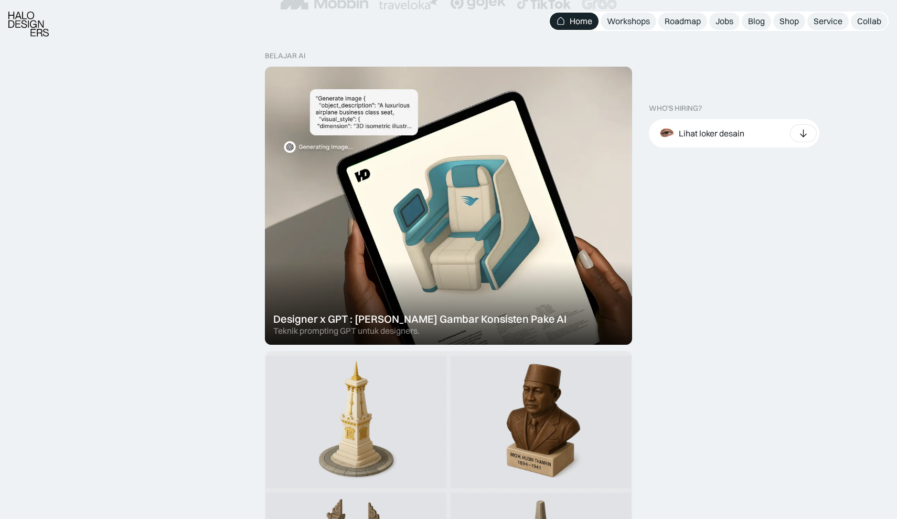
scroll to position [322, 0]
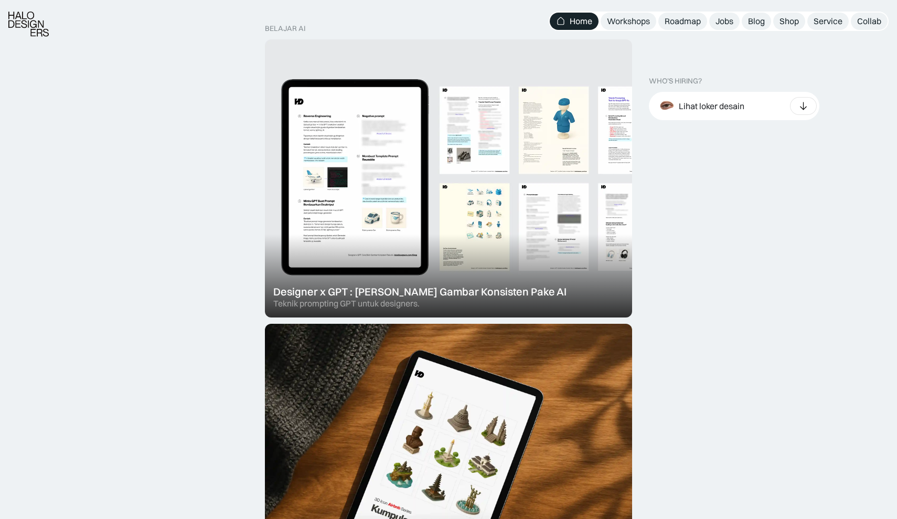
click at [481, 200] on div at bounding box center [448, 178] width 367 height 278
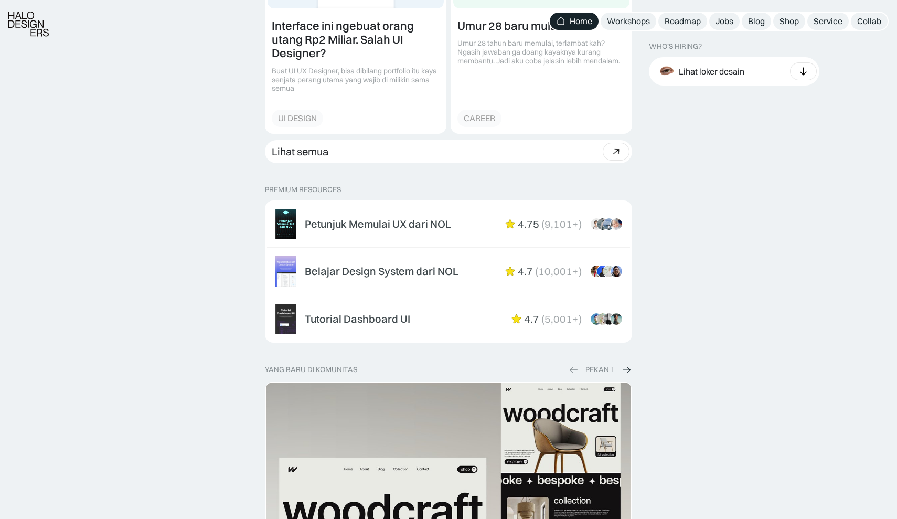
scroll to position [1543, 0]
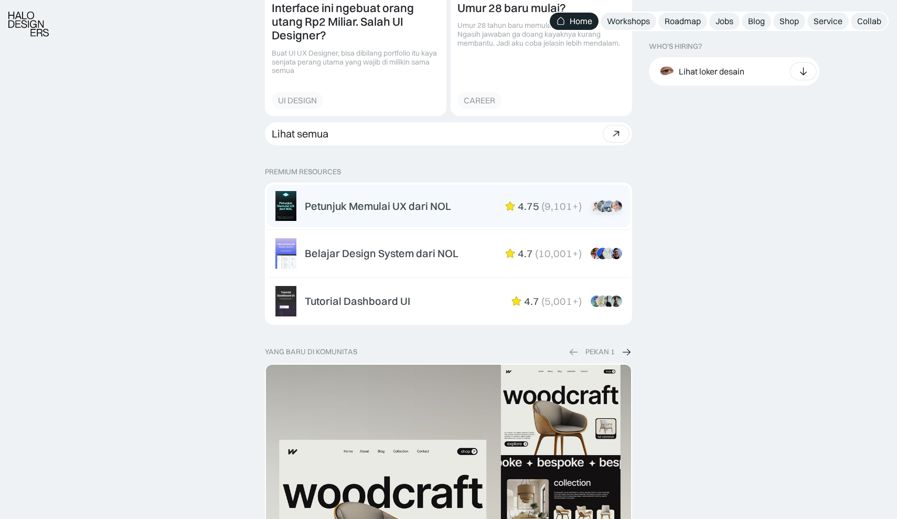
click at [421, 202] on div "Petunjuk Memulai UX dari NOL 4.75 ( 9,101+ ) “Overall mini book nya sudah lengk…" at bounding box center [448, 206] width 346 height 30
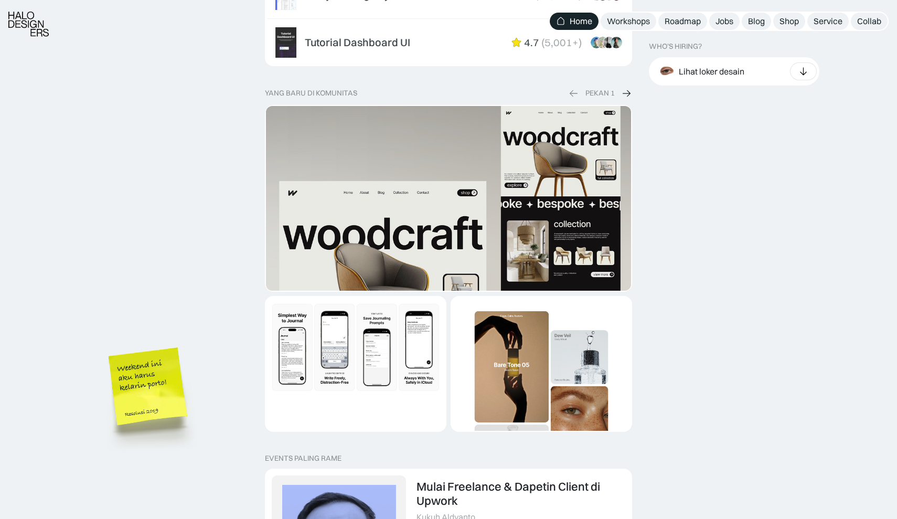
scroll to position [1805, 0]
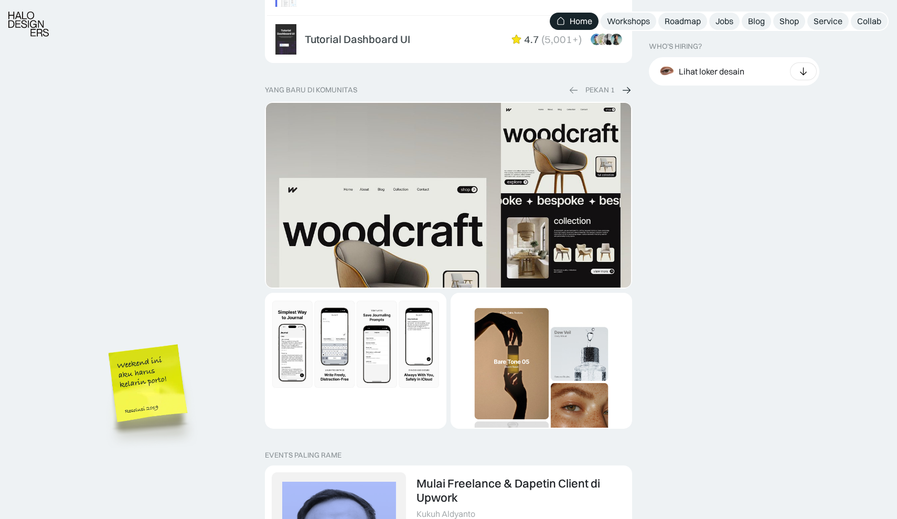
click at [543, 120] on img "1 of 2" at bounding box center [448, 303] width 365 height 401
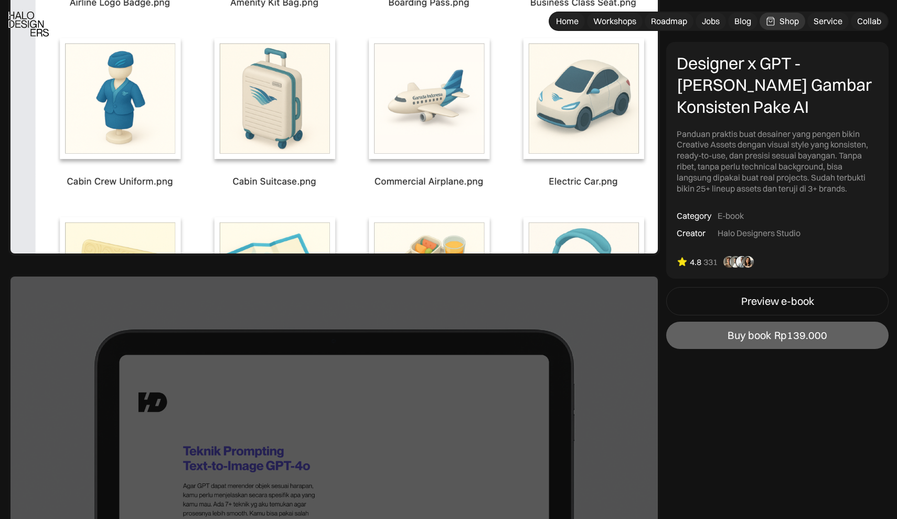
scroll to position [2827, 0]
